Goal: Communication & Community: Answer question/provide support

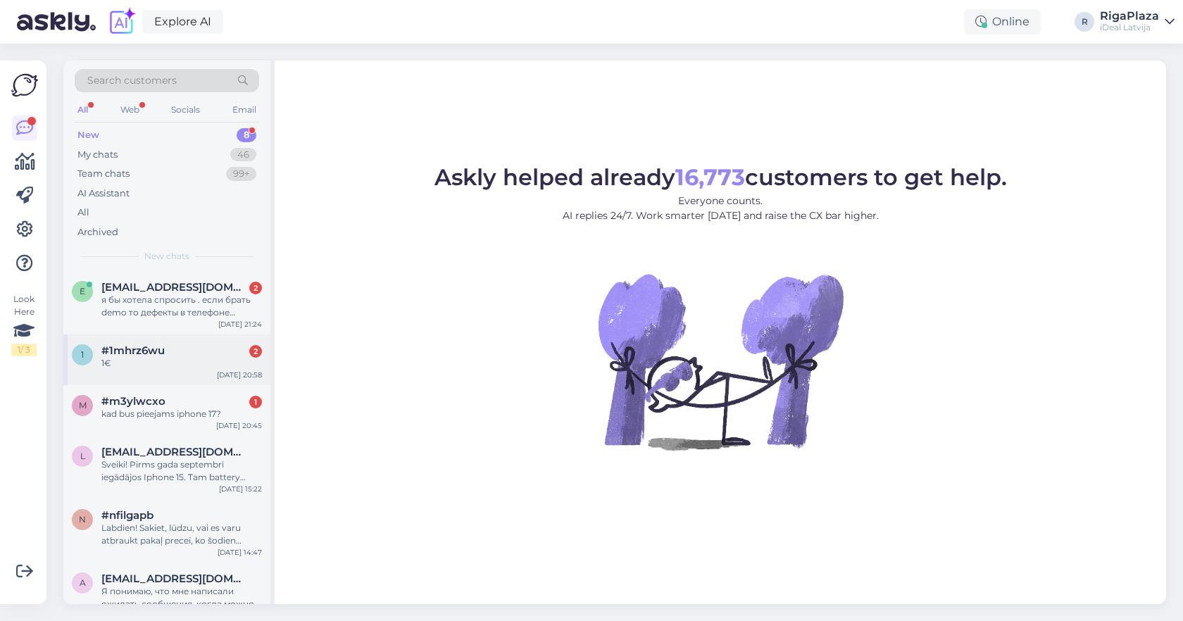
click at [206, 337] on div "1 #1mhrz6wu 2 1€ [DATE] 20:58" at bounding box center [166, 359] width 207 height 51
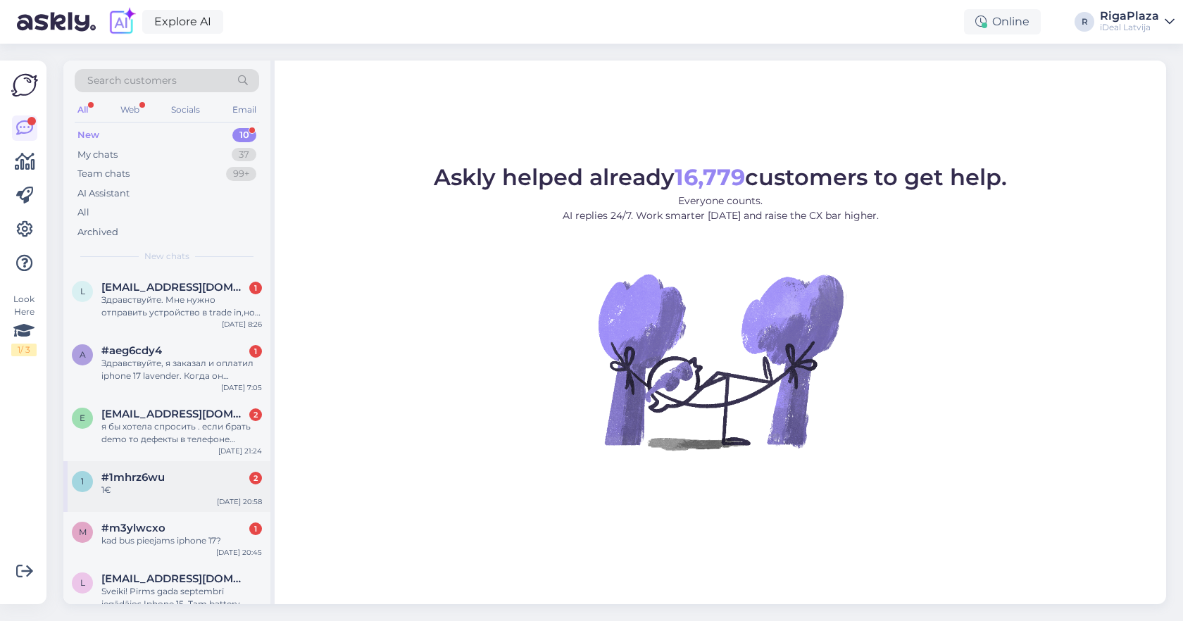
click at [163, 462] on div "1 #1mhrz6wu 2 1€ [DATE] 20:58" at bounding box center [166, 486] width 207 height 51
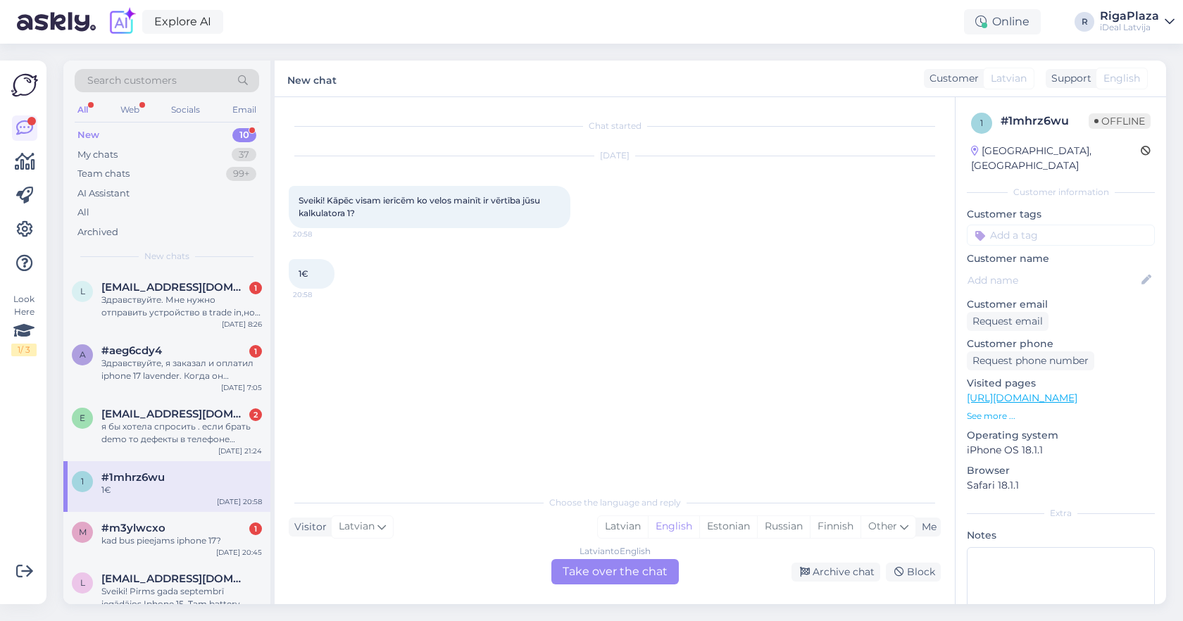
click at [575, 559] on div "Latvian to English Take over the chat" at bounding box center [614, 571] width 127 height 25
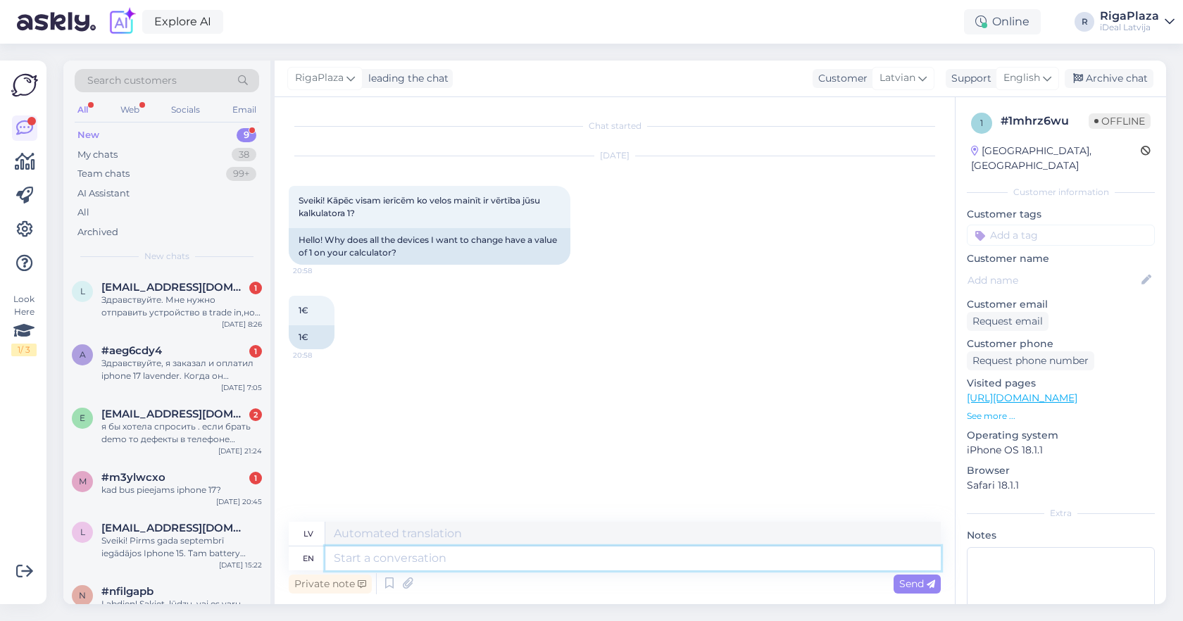
click at [575, 556] on textarea at bounding box center [632, 558] width 615 height 24
click at [1016, 82] on span "English" at bounding box center [1021, 77] width 37 height 15
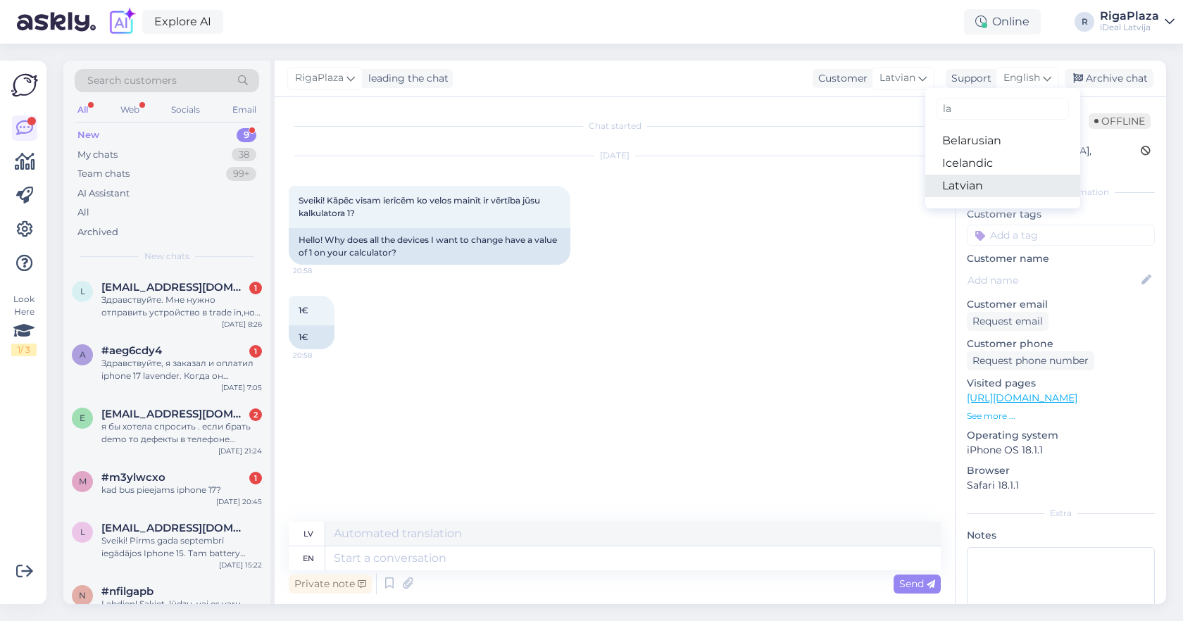
type input "la"
click at [1007, 194] on link "Latvian" at bounding box center [1002, 186] width 155 height 23
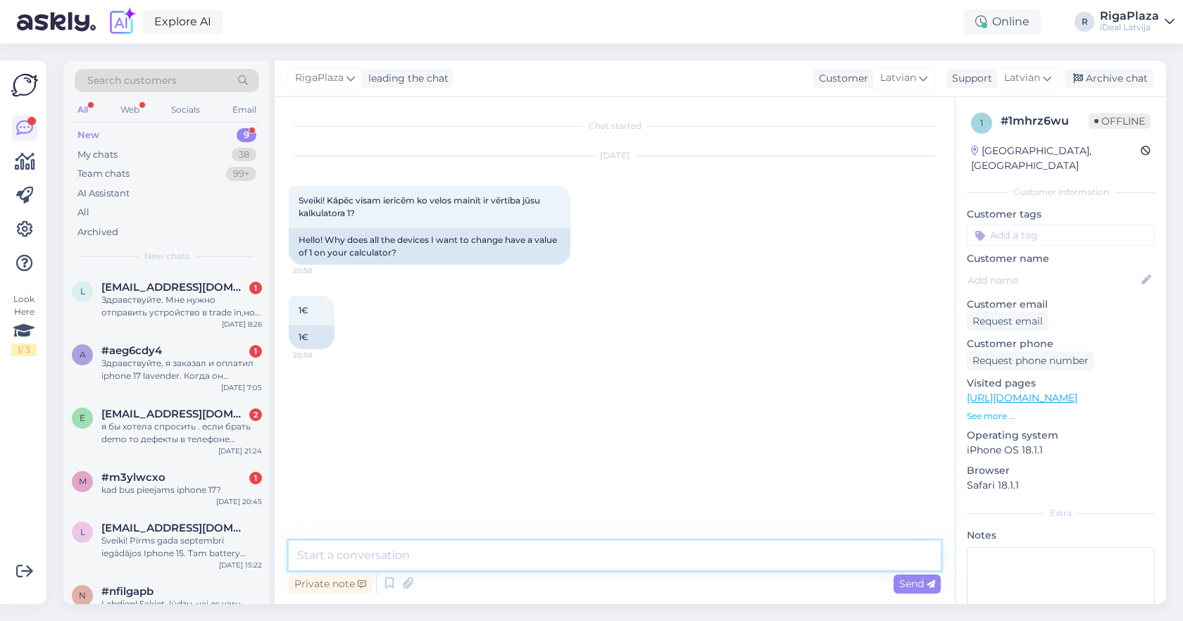
click at [531, 543] on textarea at bounding box center [615, 556] width 652 height 30
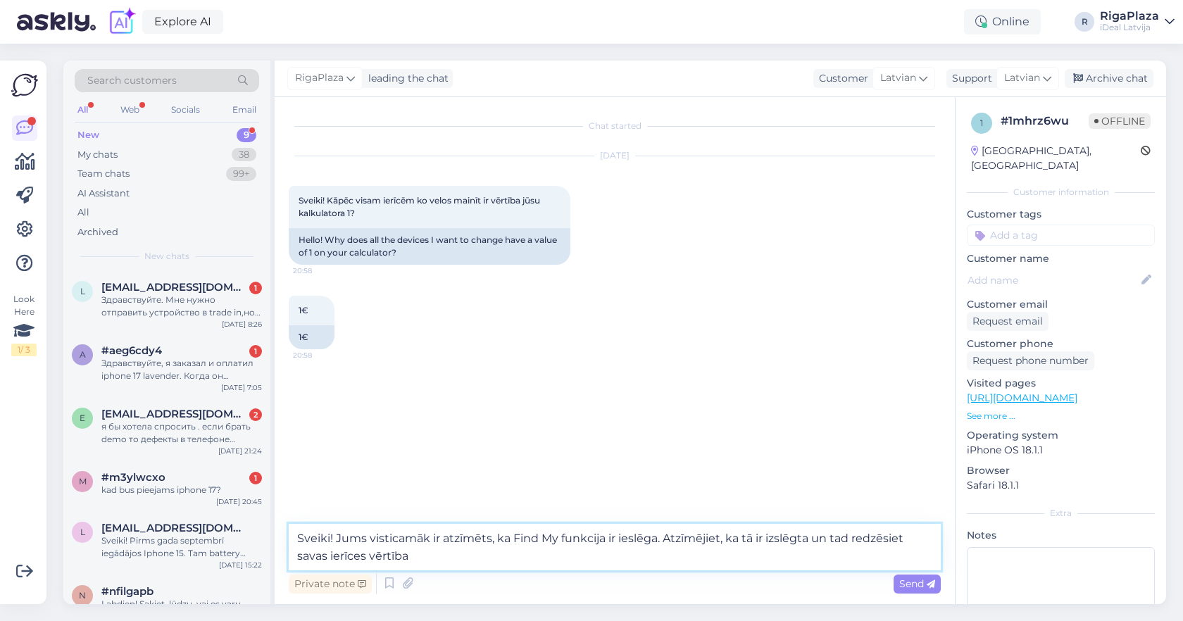
click at [629, 537] on textarea "Sveiki! Jums visticamāk ir atzīmēts, ka Find My funkcija ir ieslēga. Atzīmējiet…" at bounding box center [615, 547] width 652 height 46
type textarea "Sveiki! Jums visticamāk ir atzīmēts, ka Find My funkcija nav izslēgta, kas ir o…"
click at [694, 555] on textarea "Sveiki! Jums visticamāk ir atzīmēts, ka Find My funkcija nav izslēgta, kas ir o…" at bounding box center [615, 547] width 652 height 46
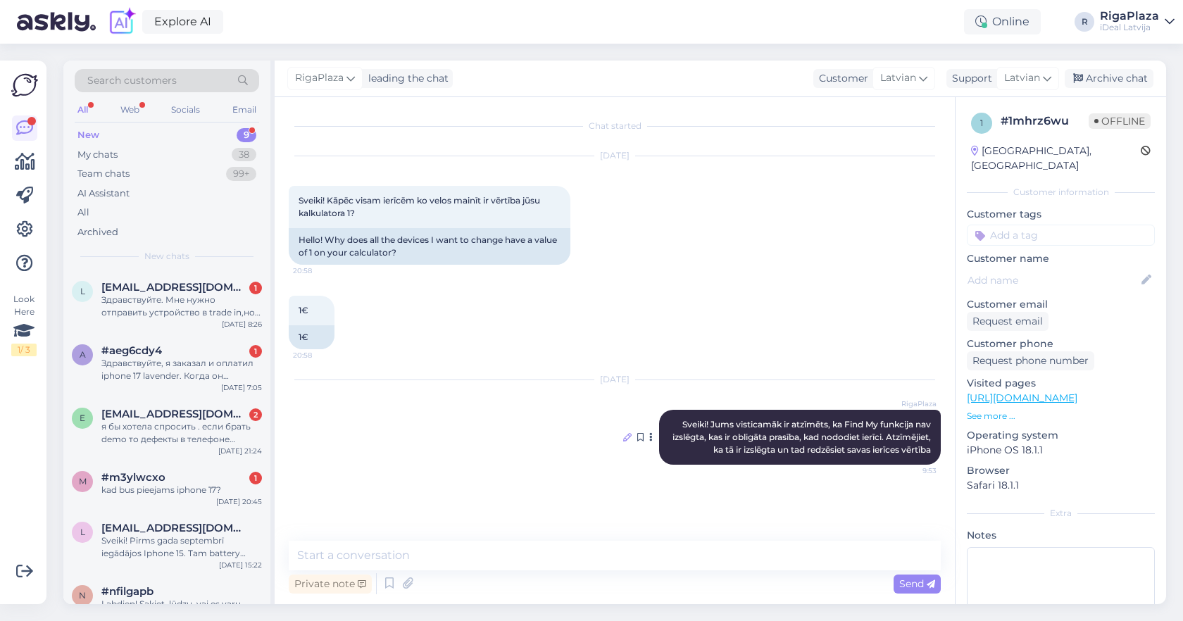
click at [624, 439] on icon at bounding box center [627, 437] width 8 height 8
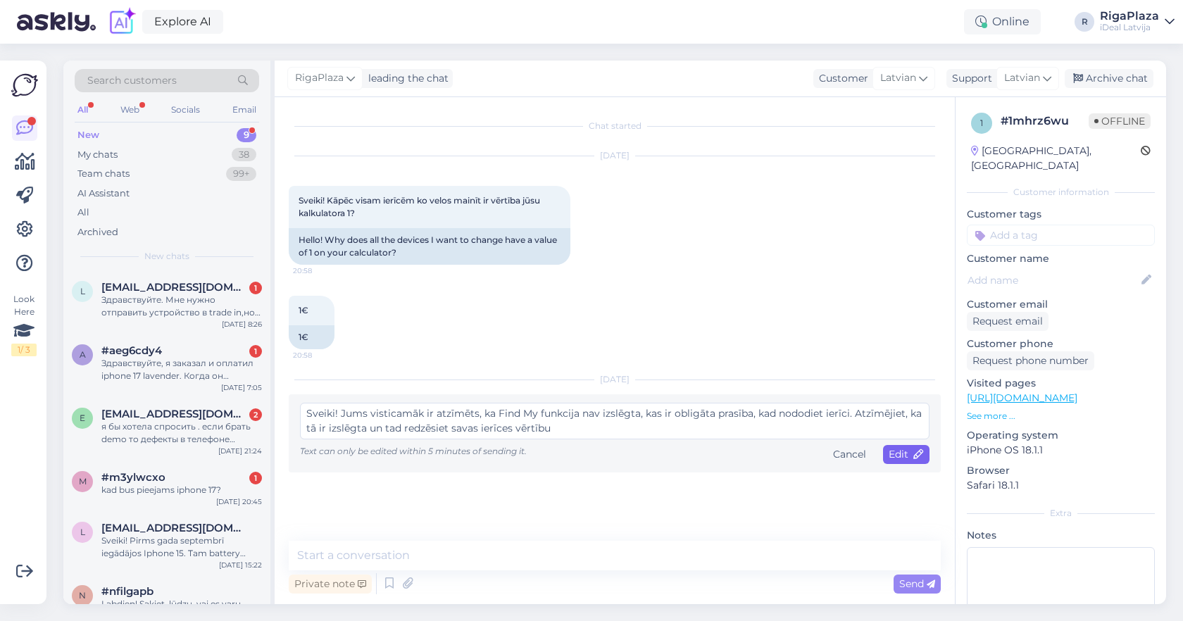
type textarea "Sveiki! Jums visticamāk ir atzīmēts, ka Find My funkcija nav izslēgta, kas ir o…"
click at [925, 456] on div "Edit" at bounding box center [906, 454] width 46 height 19
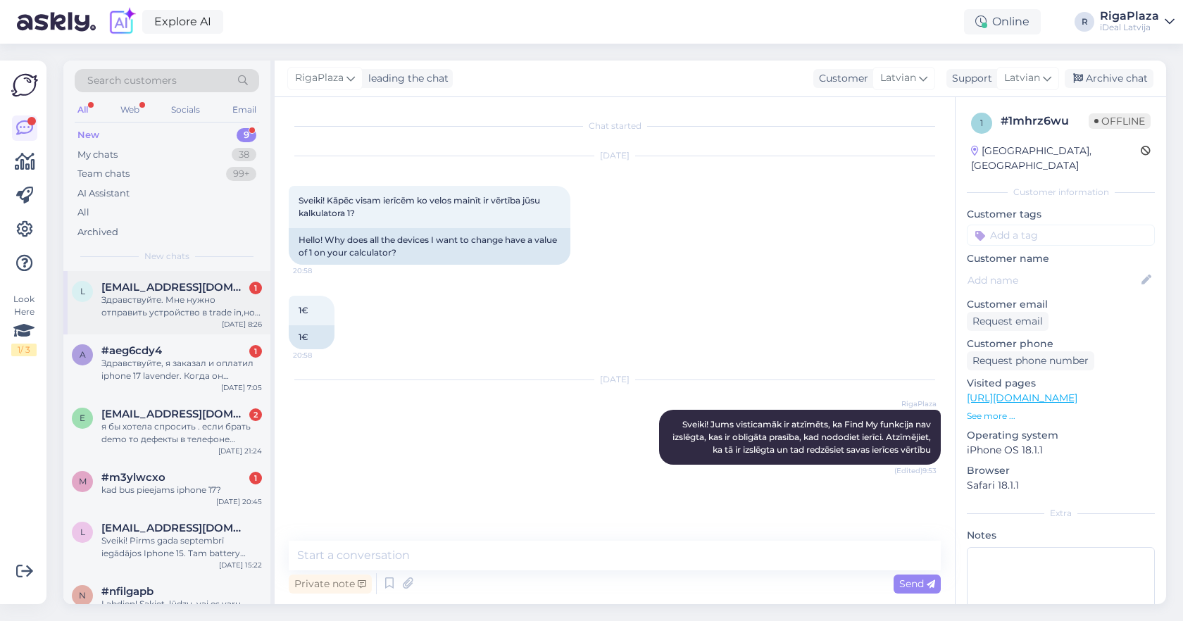
click at [227, 298] on div "Здравствуйте. Мне нужно отправить устройство в trade in,но у меня нет нет кода,…" at bounding box center [181, 306] width 160 height 25
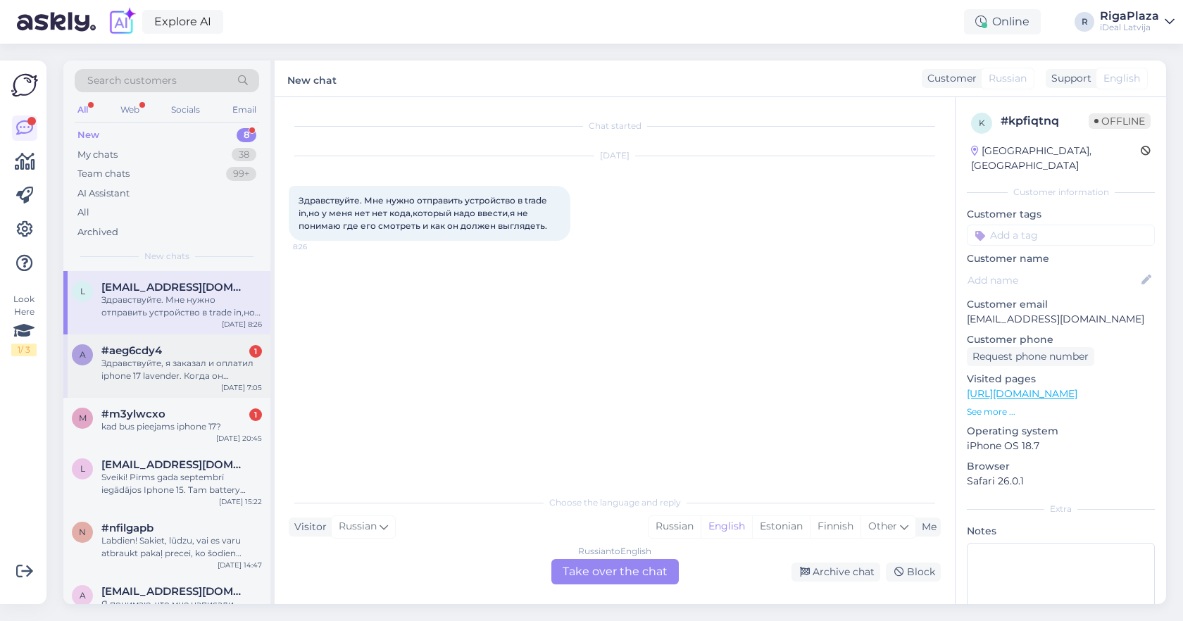
click at [158, 395] on div "a #aeg6cdy4 1 Здравствуйте, я заказал и оплатил iphone 17 lavender. Когда он по…" at bounding box center [166, 365] width 207 height 63
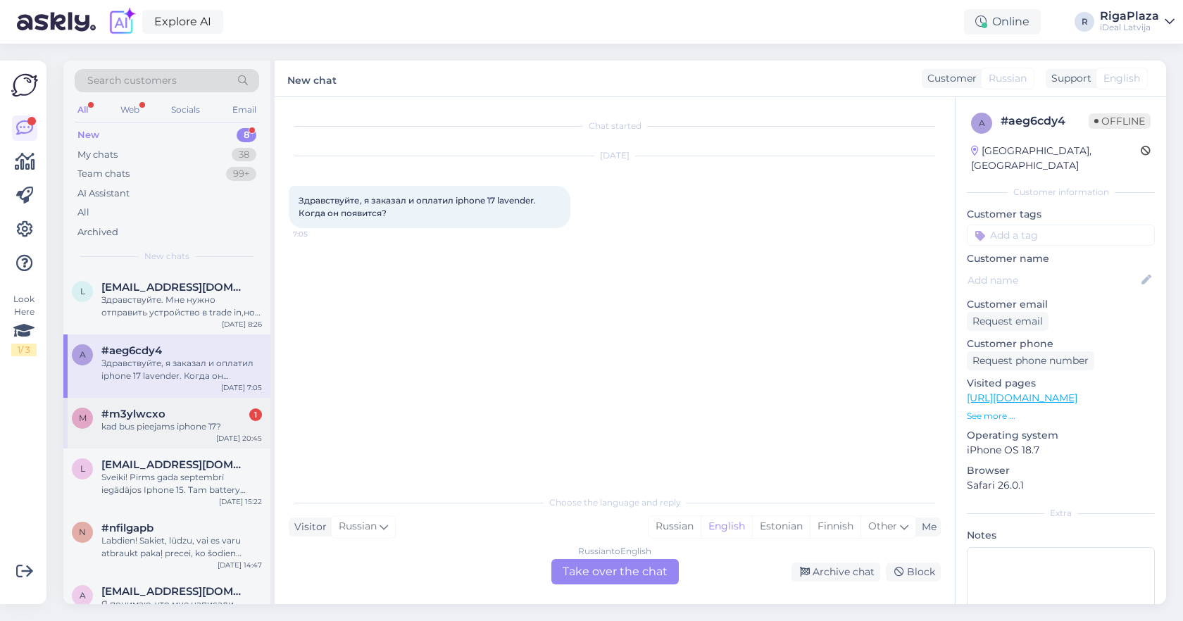
click at [158, 422] on div "kad bus pieejams iphone 17?" at bounding box center [181, 426] width 160 height 13
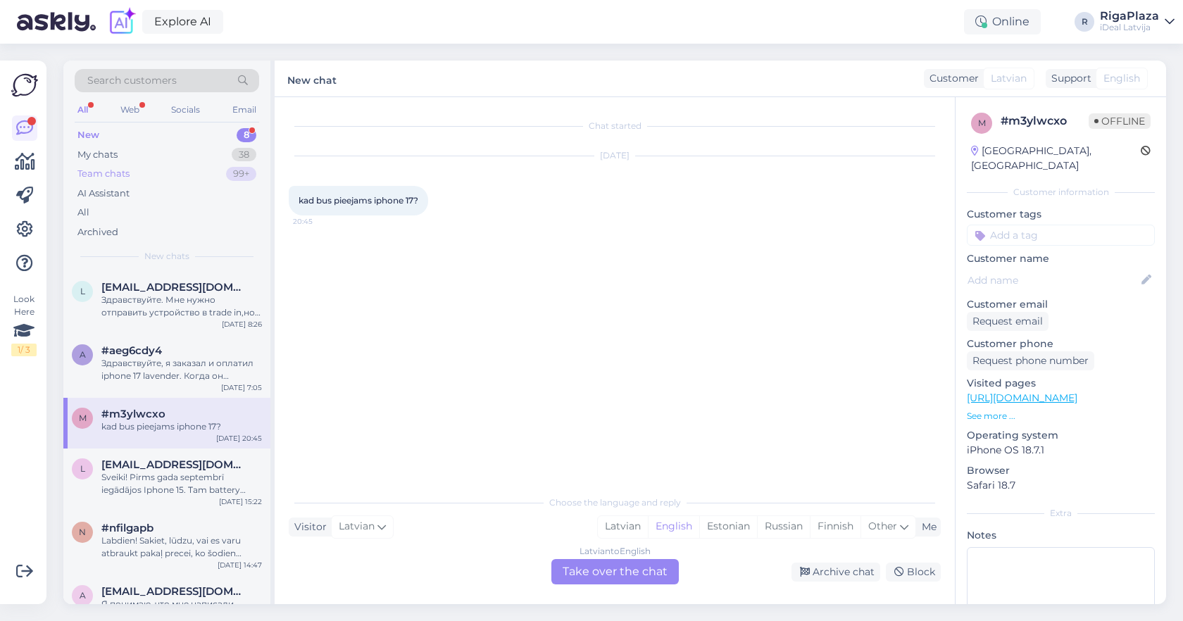
click at [234, 170] on div "99+" at bounding box center [241, 174] width 30 height 14
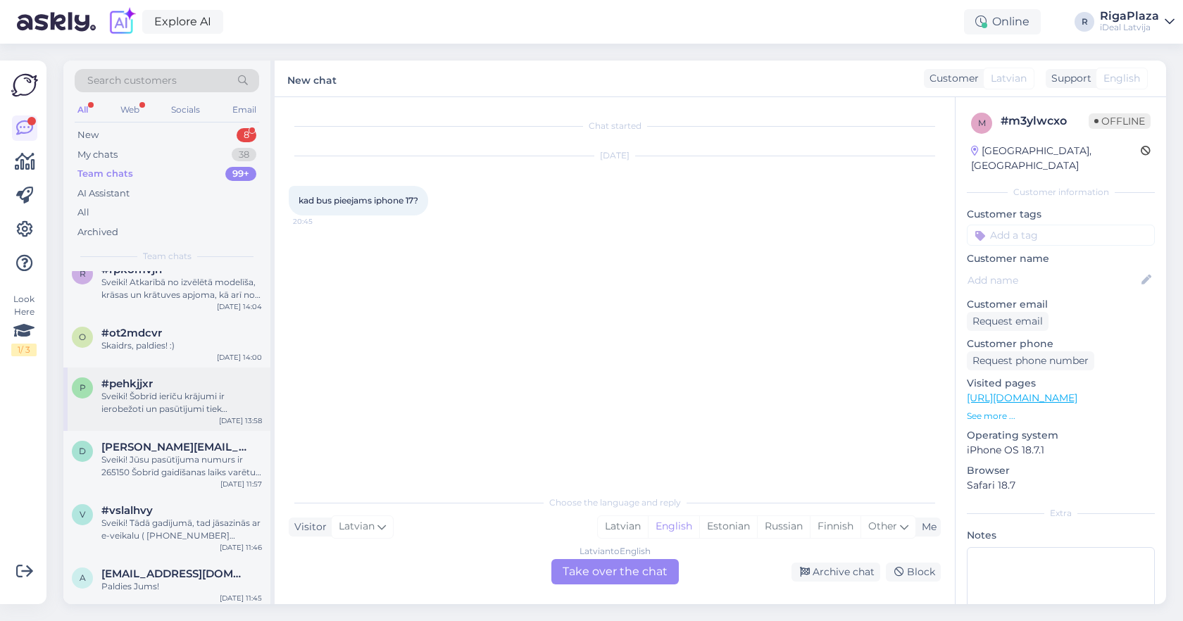
scroll to position [263, 0]
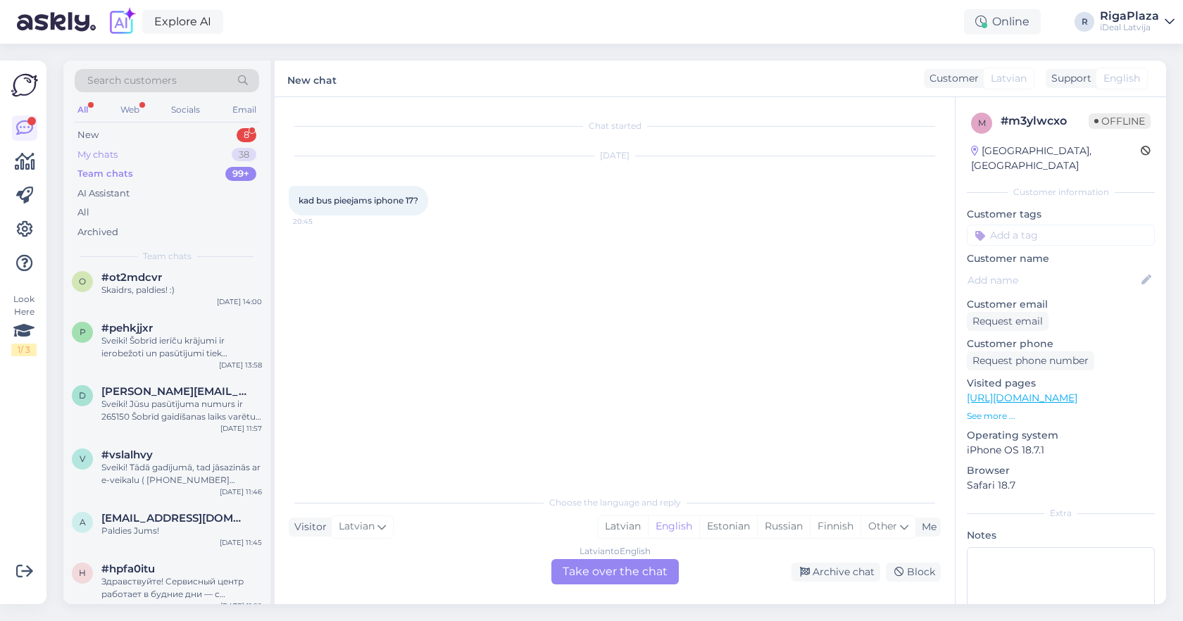
click at [191, 160] on div "My chats 38" at bounding box center [167, 155] width 184 height 20
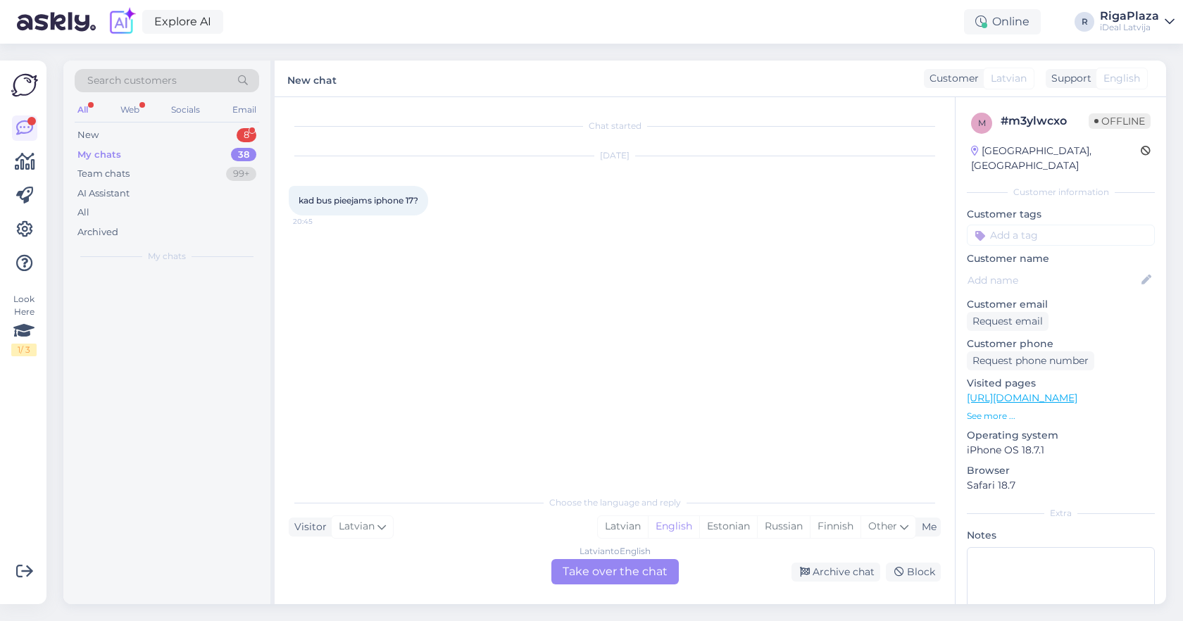
scroll to position [0, 0]
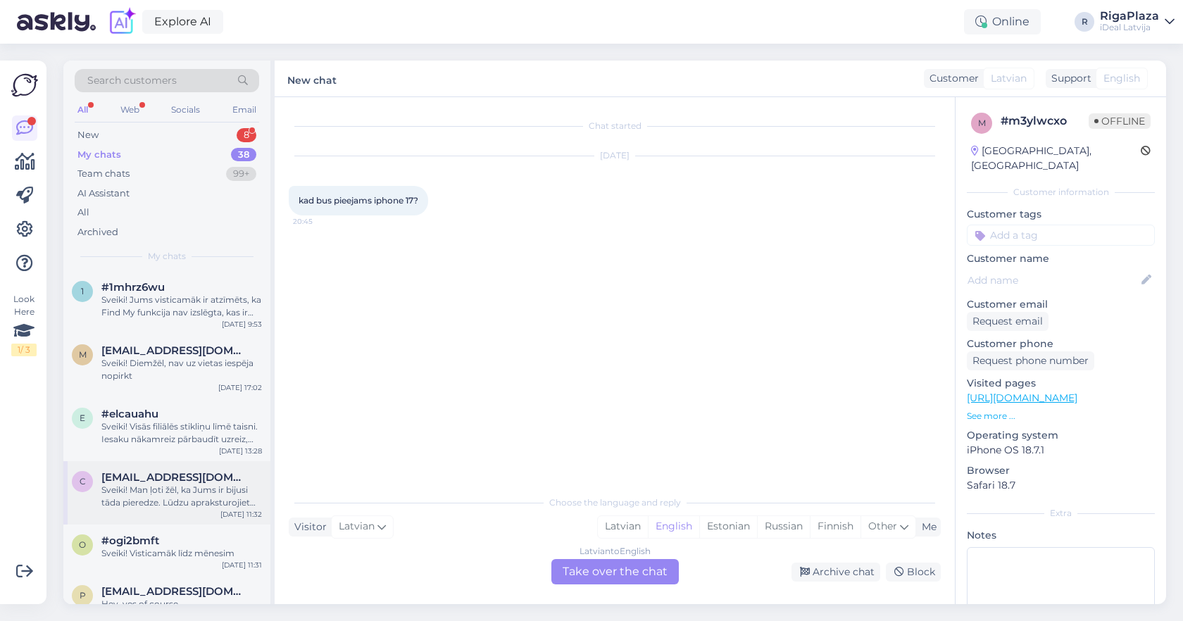
click at [159, 506] on div "c [EMAIL_ADDRESS][DOMAIN_NAME] Sveiki! Man ļoti žēl, ka Jums ir bijusi tāda pie…" at bounding box center [166, 492] width 207 height 63
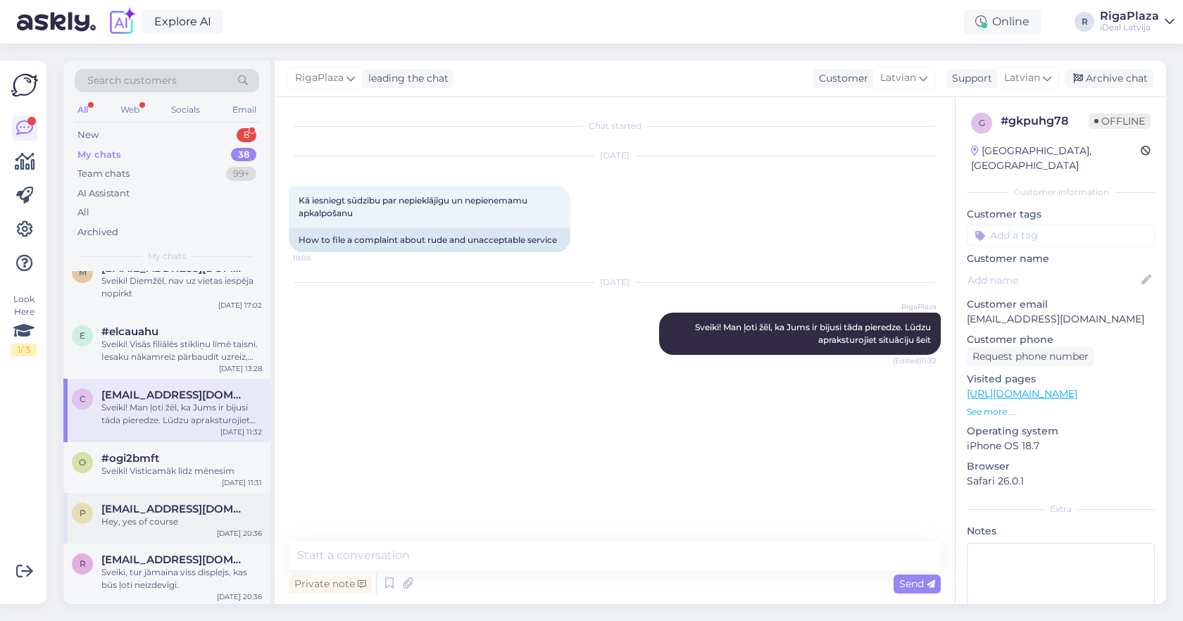
click at [159, 506] on span "[EMAIL_ADDRESS][DOMAIN_NAME]" at bounding box center [174, 509] width 146 height 13
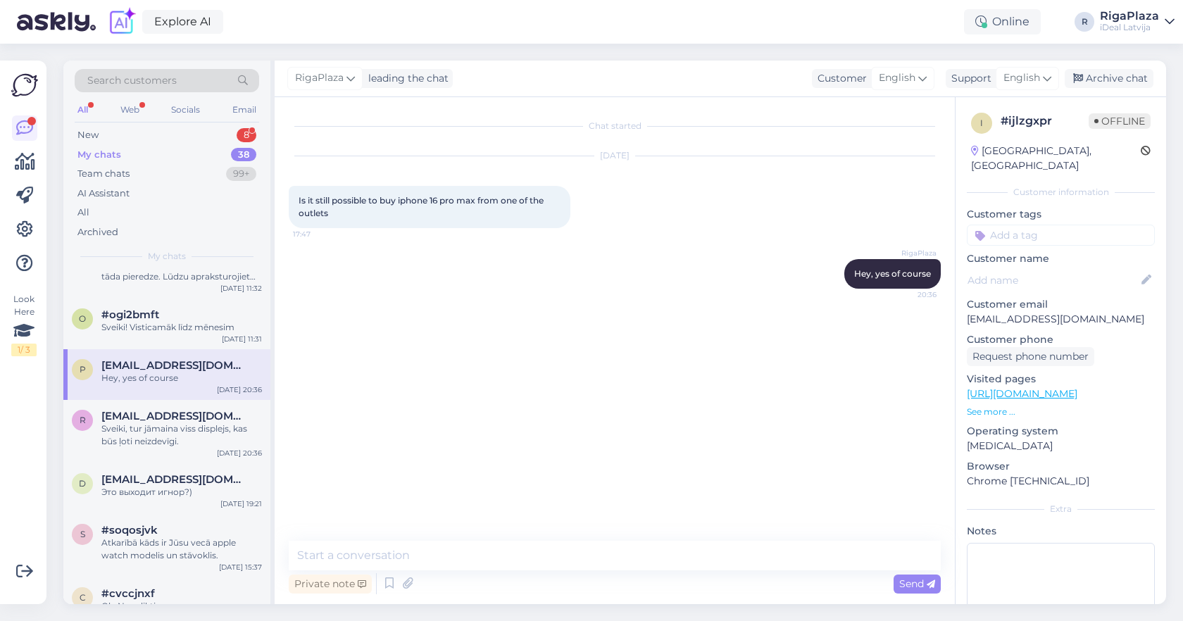
scroll to position [227, 0]
click at [160, 474] on span "[EMAIL_ADDRESS][DOMAIN_NAME]" at bounding box center [174, 478] width 146 height 13
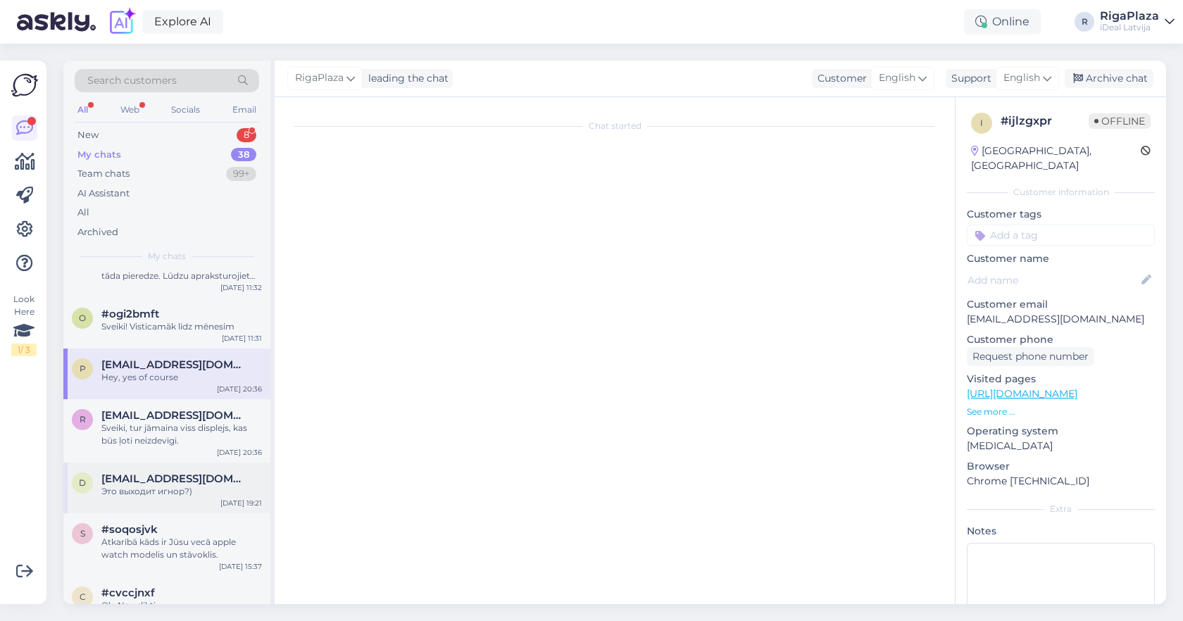
scroll to position [1402, 0]
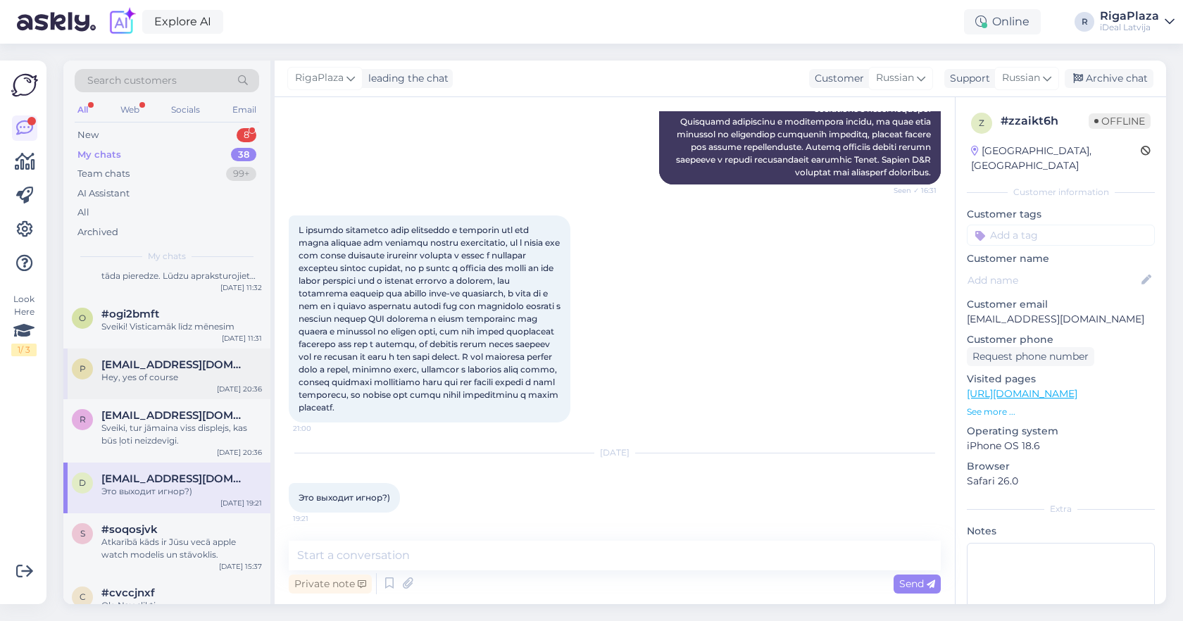
click at [191, 389] on div "p [EMAIL_ADDRESS][DOMAIN_NAME] Hey, yes of course [DATE] 20:36" at bounding box center [166, 373] width 207 height 51
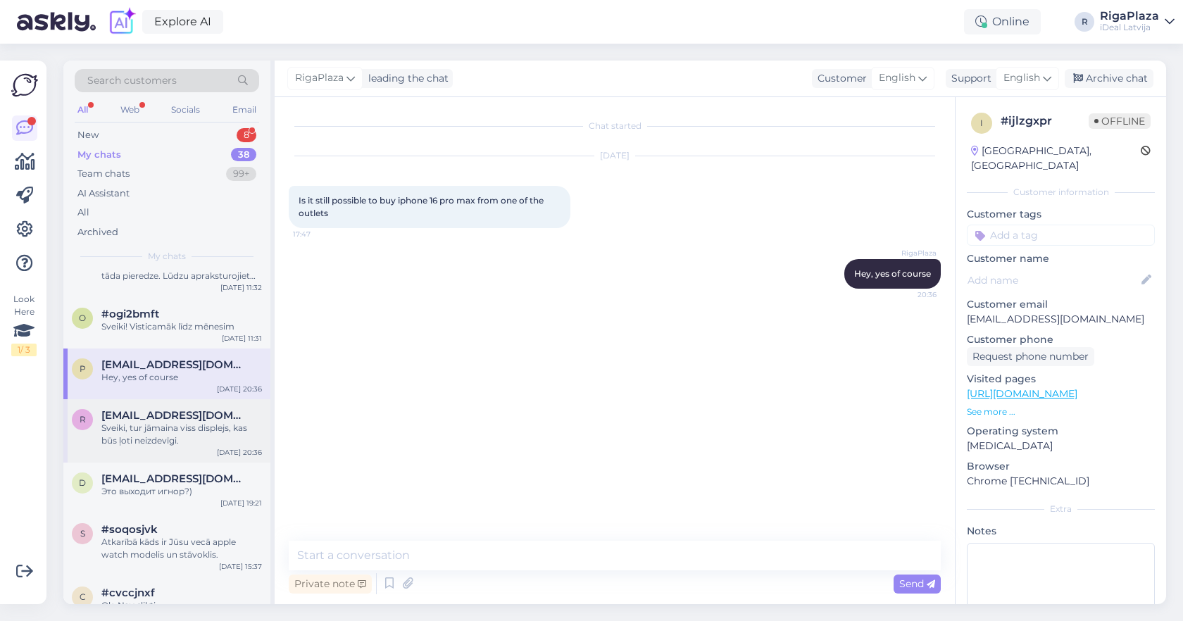
click at [194, 405] on div "r [EMAIL_ADDRESS][DOMAIN_NAME] Sveiki, tur jāmaina viss displejs, kas būs ļoti …" at bounding box center [166, 430] width 207 height 63
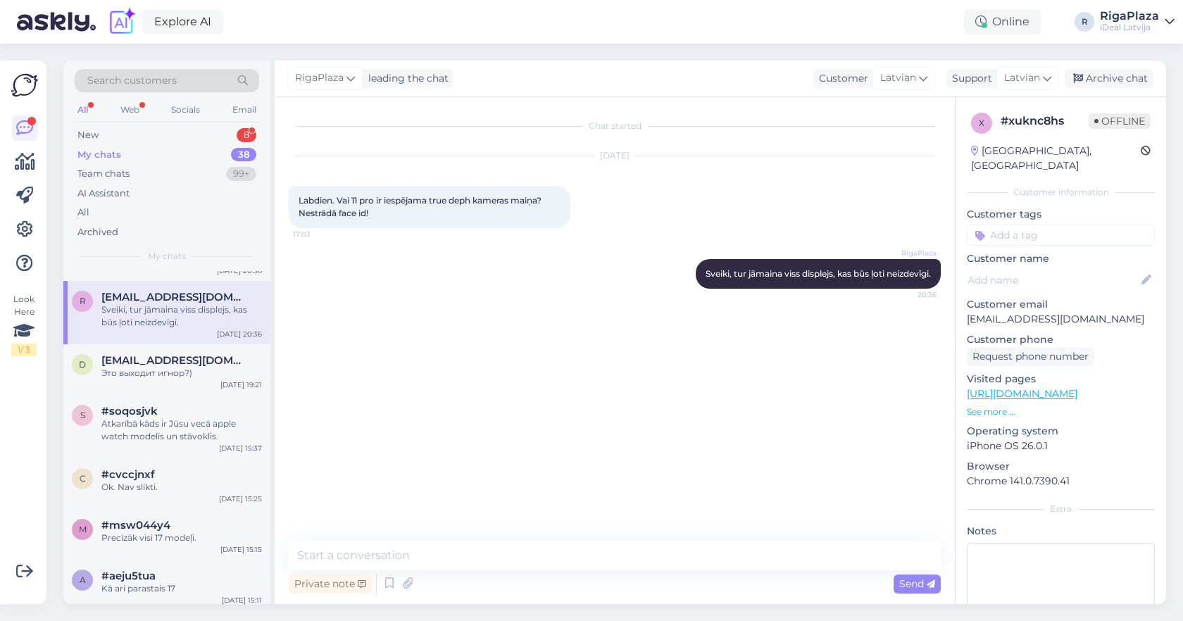
scroll to position [353, 0]
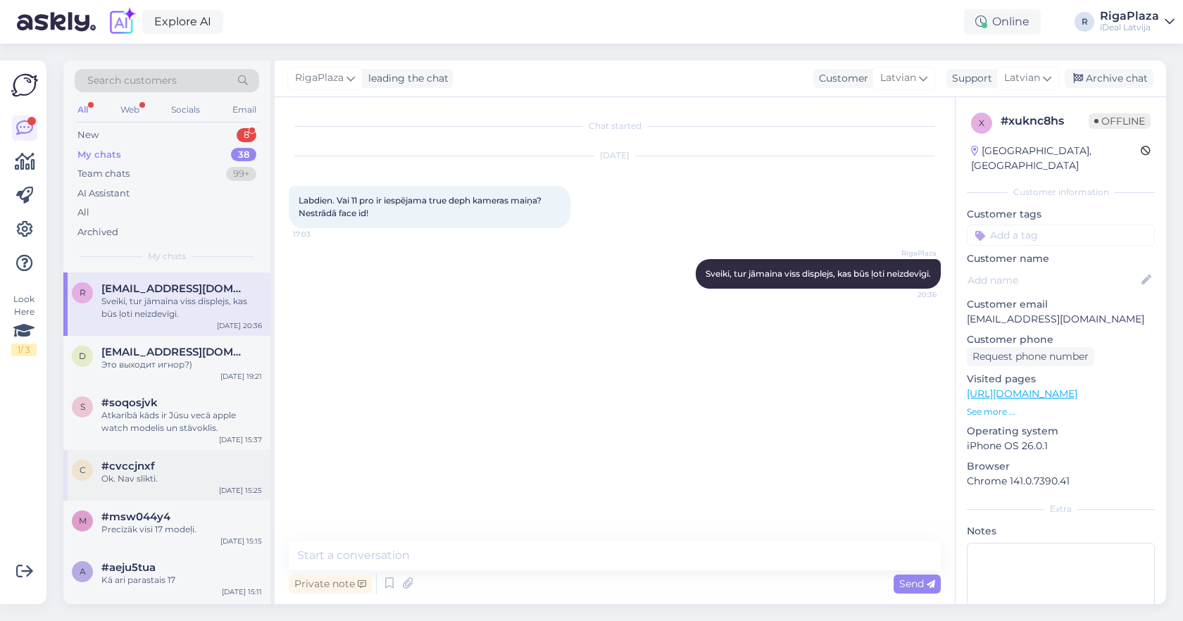
click at [193, 453] on div "c #cvccjnxf Ok. Nav slikti. [DATE] 15:25" at bounding box center [166, 475] width 207 height 51
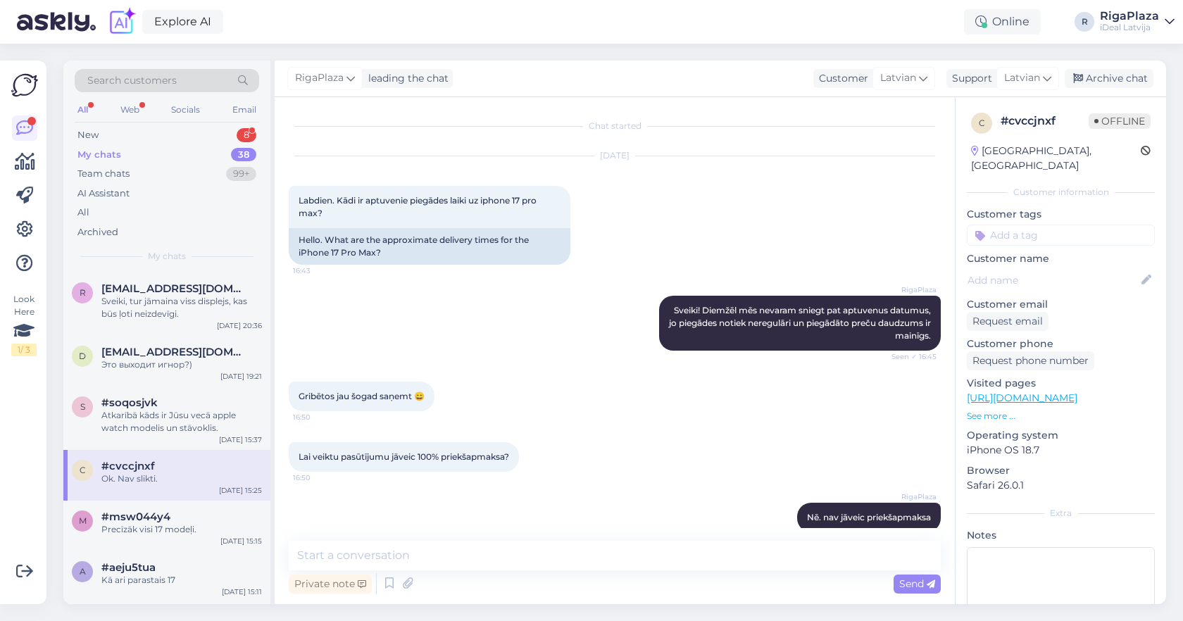
scroll to position [1529, 0]
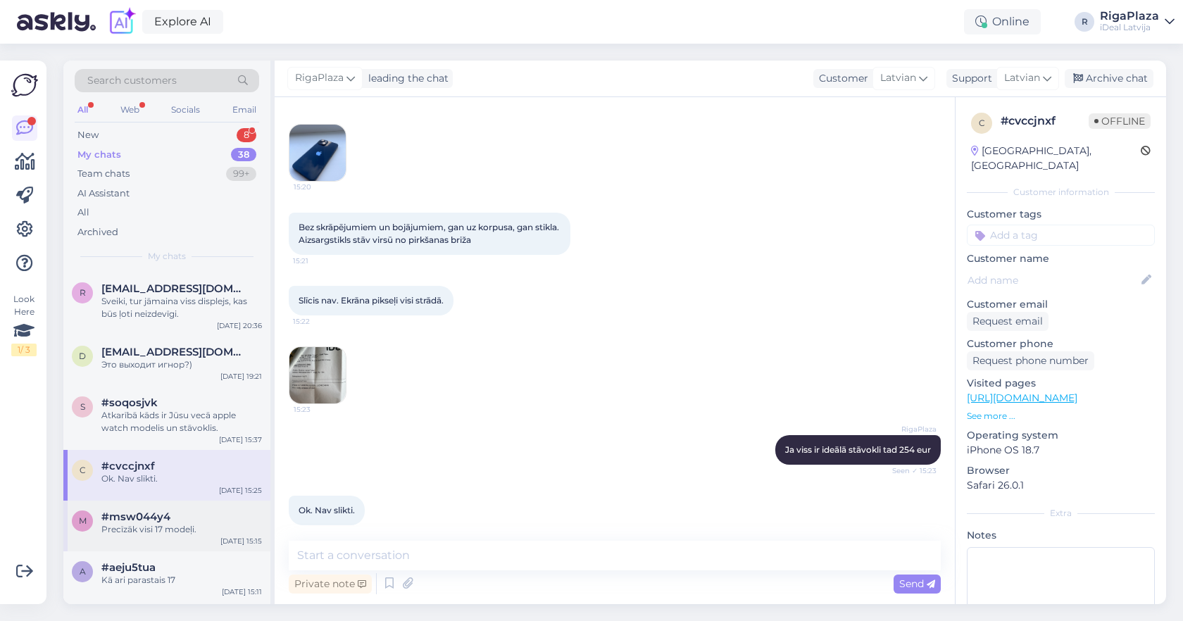
click at [216, 531] on div "Precīzāk visi 17 modeļi." at bounding box center [181, 529] width 160 height 13
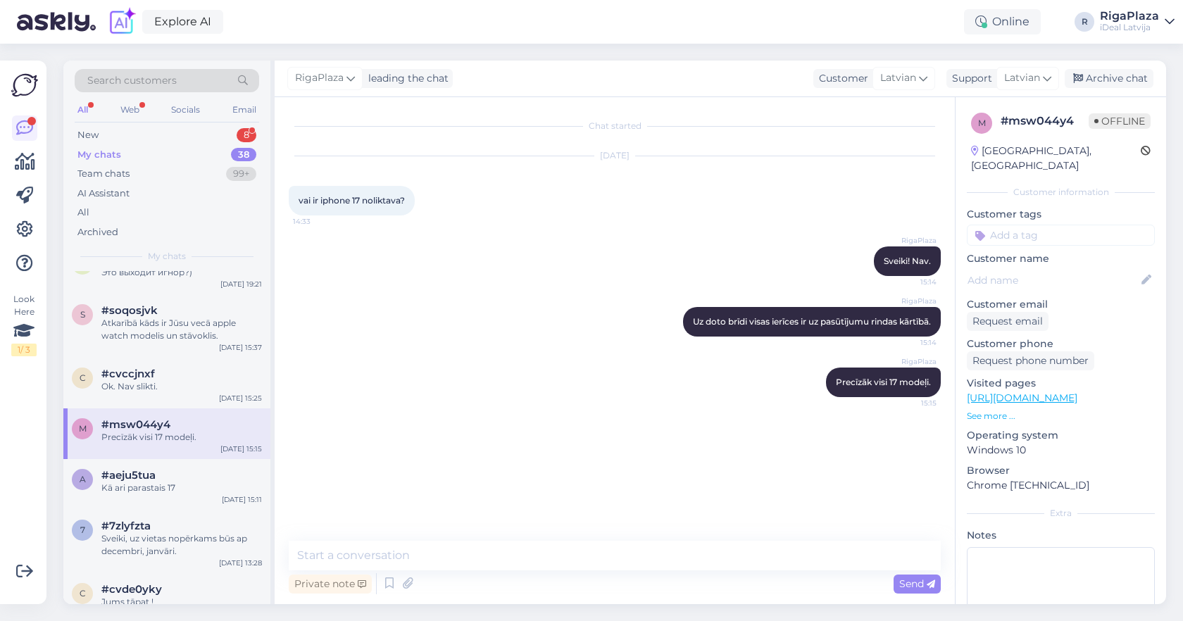
scroll to position [479, 0]
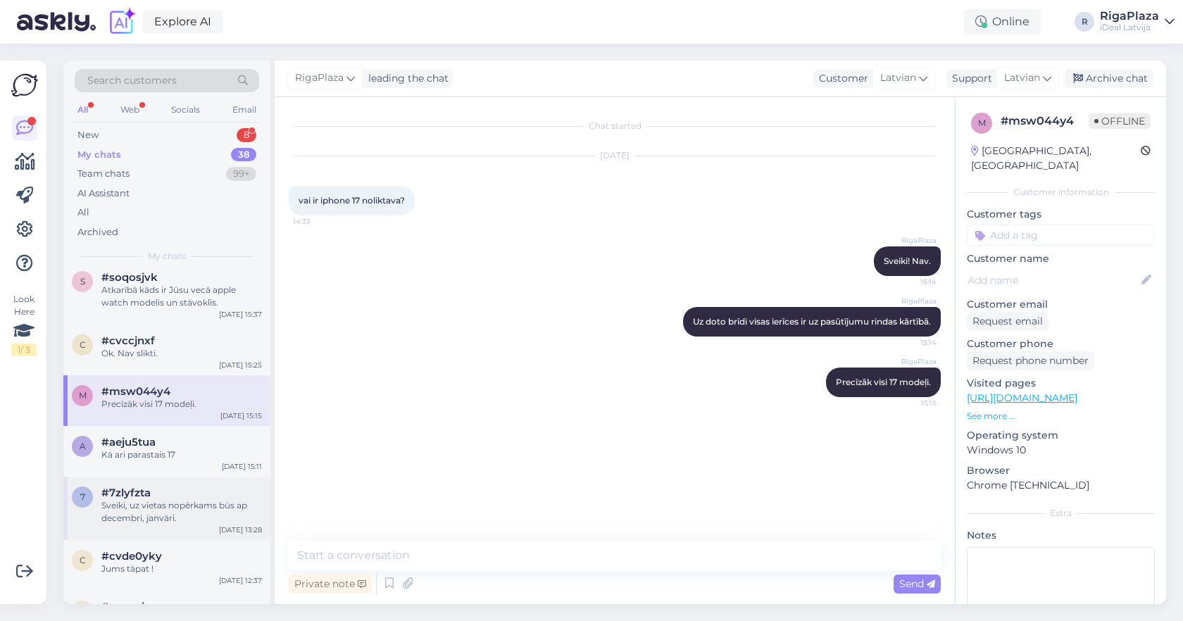
click at [216, 531] on div "7 #7zlyfzta Sveiki, uz vietas nopērkams būs ap decembri, janvāri. [DATE] 13:28" at bounding box center [166, 508] width 207 height 63
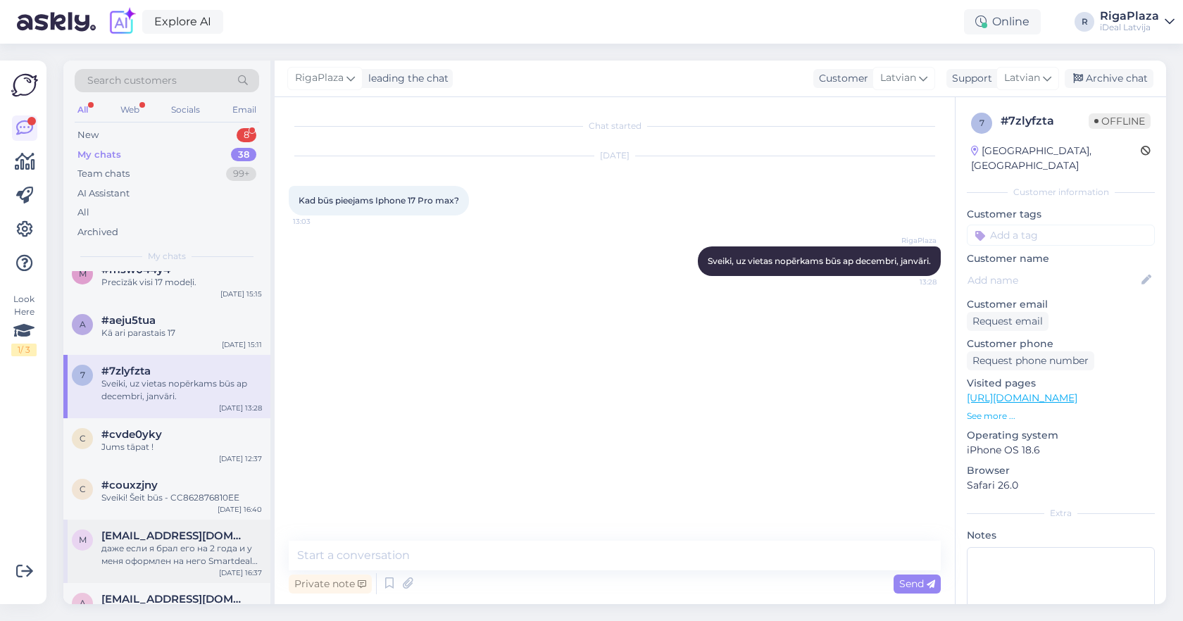
scroll to position [600, 0]
drag, startPoint x: 698, startPoint y: 255, endPoint x: 934, endPoint y: 261, distance: 236.6
click at [934, 261] on div "RigaPlaza Sveiki, uz vietas nopērkams būs ap decembri, janvāri. 13:28" at bounding box center [819, 261] width 243 height 30
copy span "Sveiki, uz vietas nopērkams būs ap decembri, janvāri."
click at [251, 137] on div "8" at bounding box center [247, 135] width 20 height 14
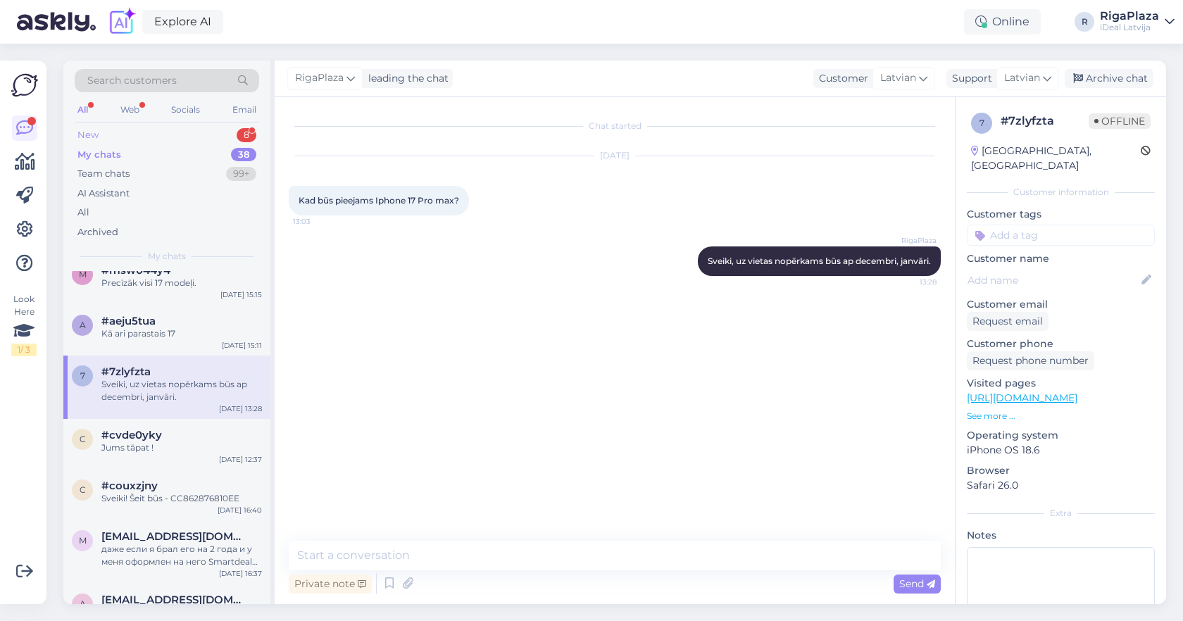
scroll to position [0, 0]
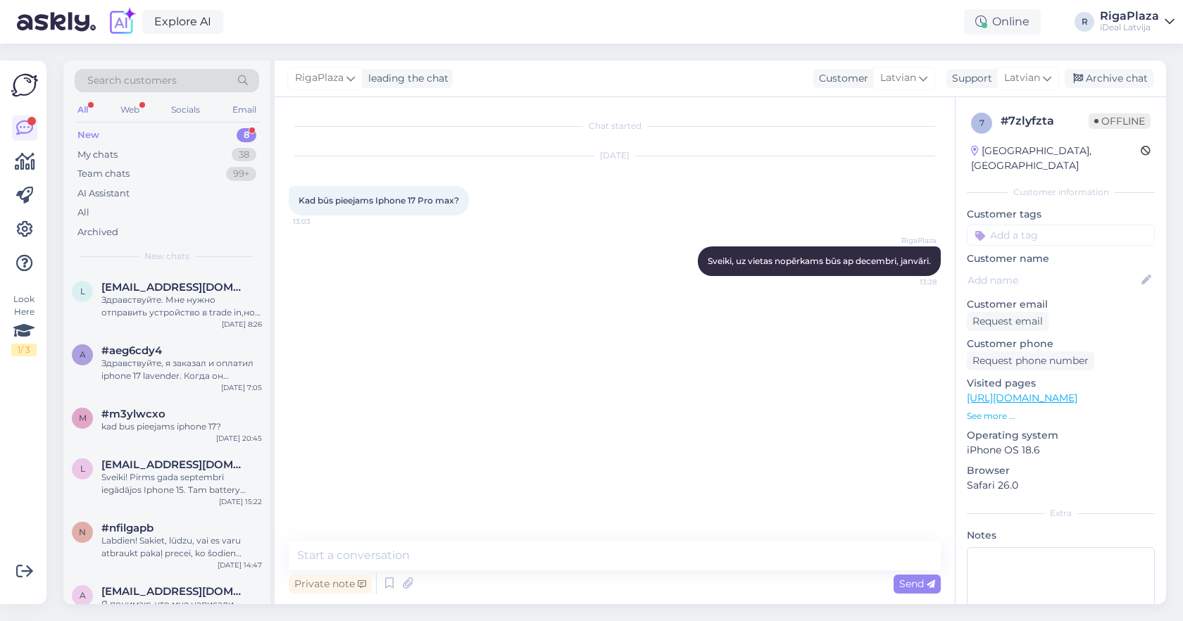
click at [234, 144] on div "New 8" at bounding box center [167, 135] width 184 height 20
click at [229, 158] on div "My chats 38" at bounding box center [167, 155] width 184 height 20
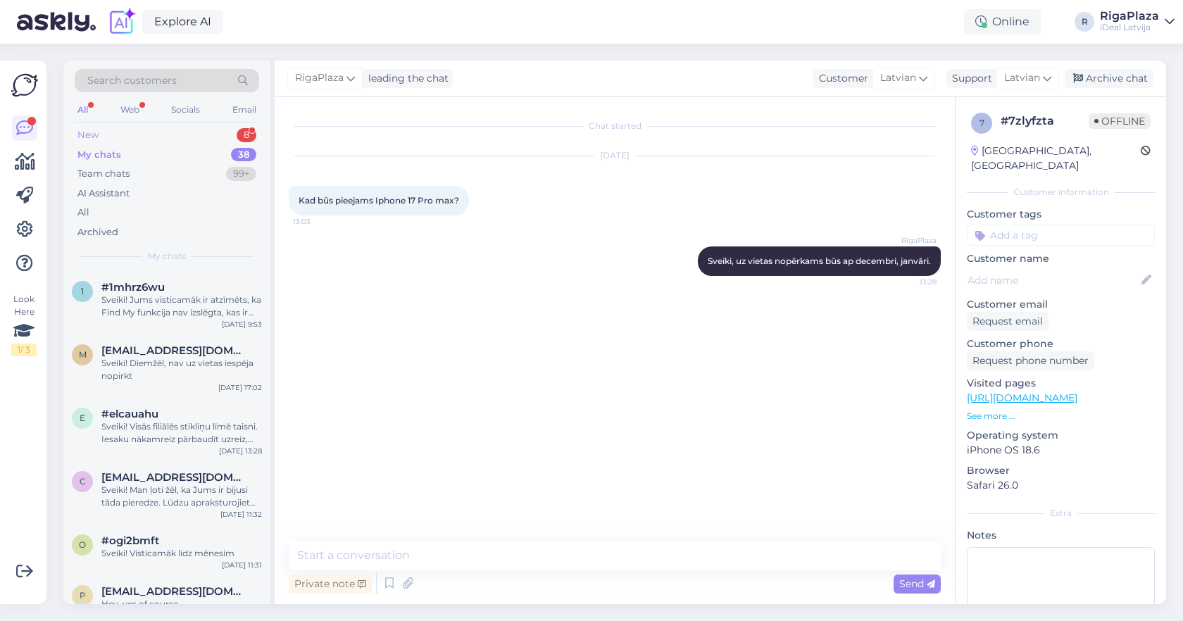
click at [218, 130] on div "New 8" at bounding box center [167, 135] width 184 height 20
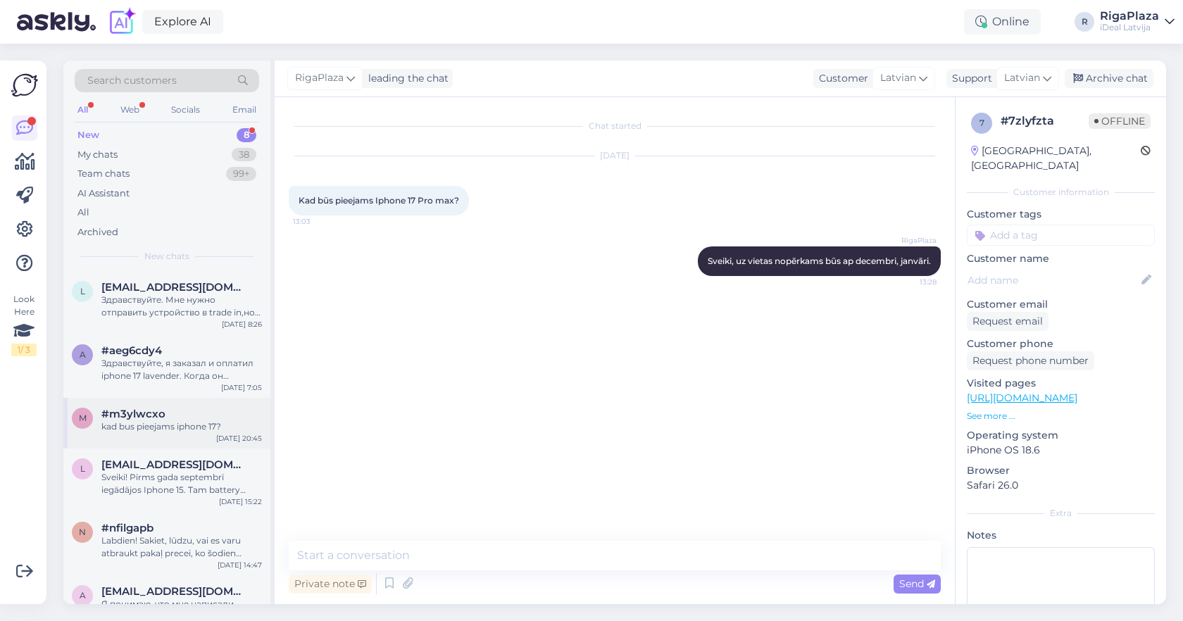
click at [181, 408] on div "#m3ylwcxo" at bounding box center [181, 414] width 160 height 13
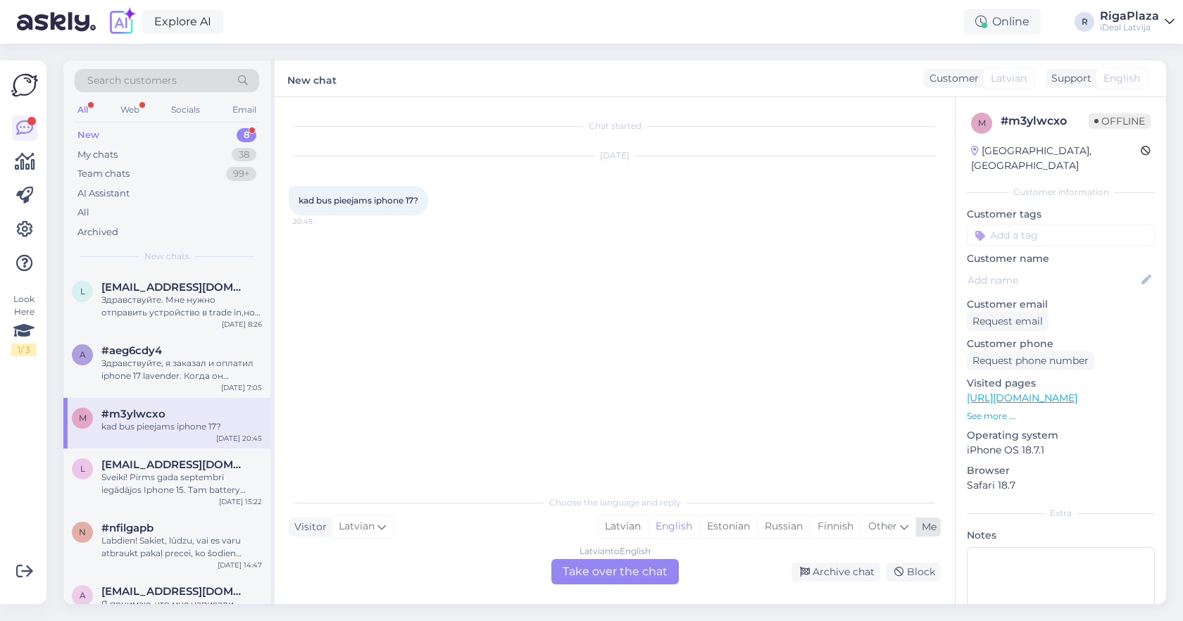
click at [940, 524] on div "Me Latvian English Estonian Russian Finnish Other" at bounding box center [768, 526] width 343 height 19
type input "la"
click at [736, 490] on link "Latvian" at bounding box center [768, 490] width 155 height 23
click at [636, 568] on div "Latvian to Latvian Take over the chat" at bounding box center [614, 571] width 127 height 25
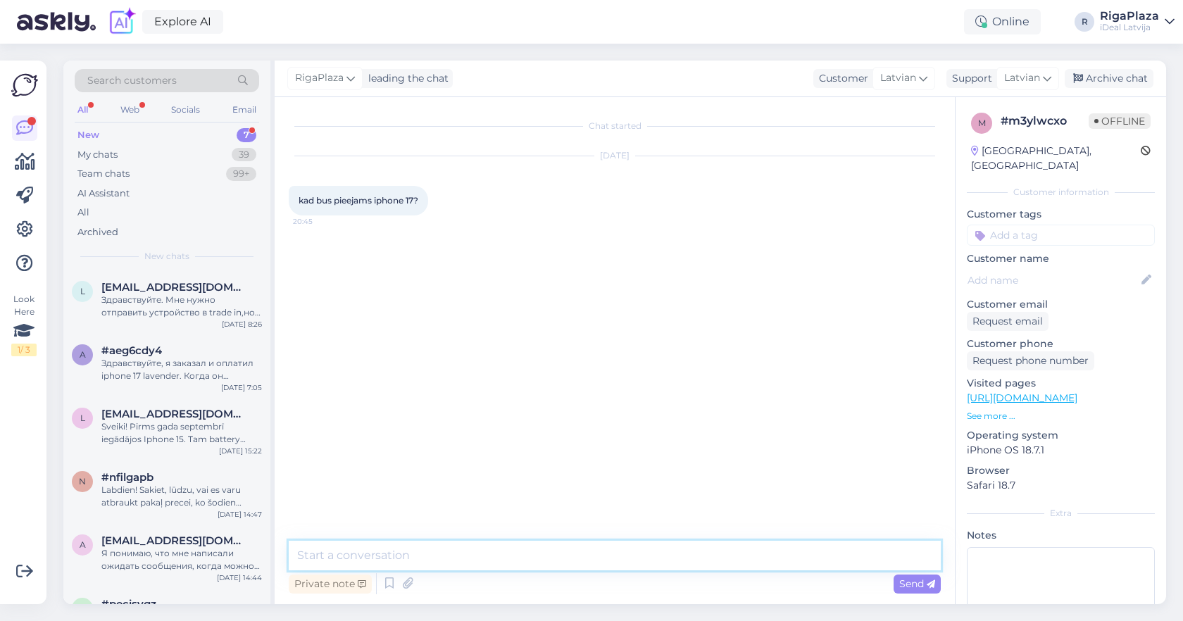
click at [646, 558] on textarea at bounding box center [615, 556] width 652 height 30
paste textarea "Sveiki, uz vietas nopērkams būs ap decembri, janvāri."
type textarea "Sveiki, uz vietas nopērkams būs ap decembri, janvāri."
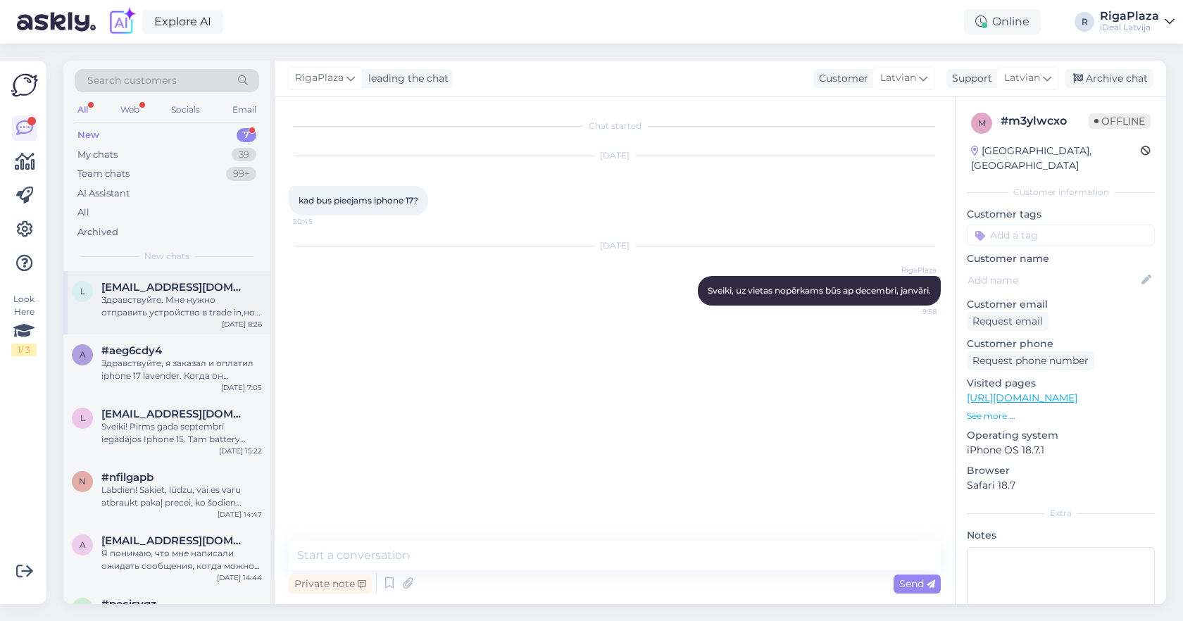
click at [246, 305] on div "Здравствуйте. Мне нужно отправить устройство в trade in,но у меня нет нет кода,…" at bounding box center [181, 306] width 160 height 25
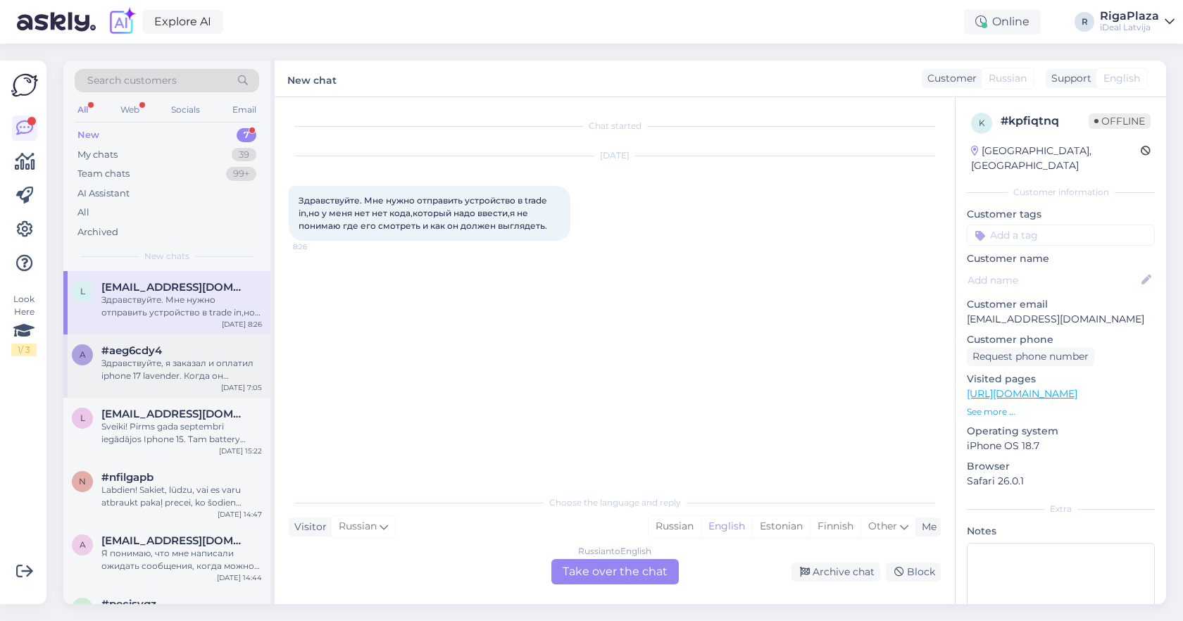
click at [203, 385] on div "a #aeg6cdy4 Здравствуйте, я заказал и оплатил iphone 17 lavender. Когда он появ…" at bounding box center [166, 365] width 207 height 63
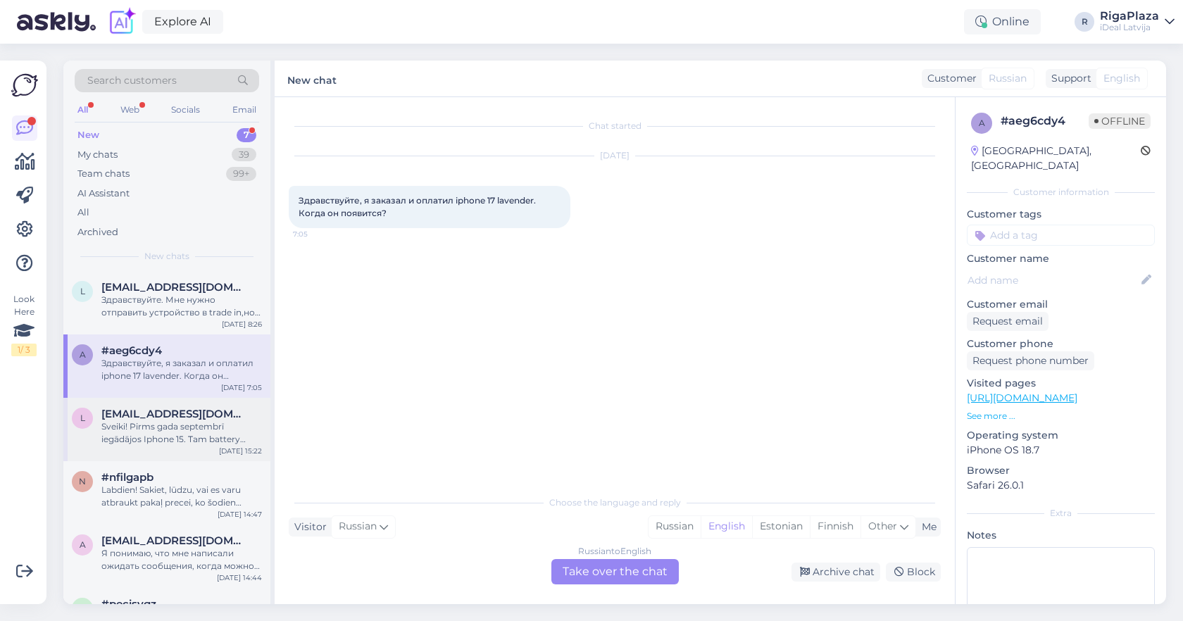
click at [198, 423] on div "Sveiki! Pirms gada septembrī iegādājos Iphone 15. Tam battery health turējās ļo…" at bounding box center [181, 432] width 160 height 25
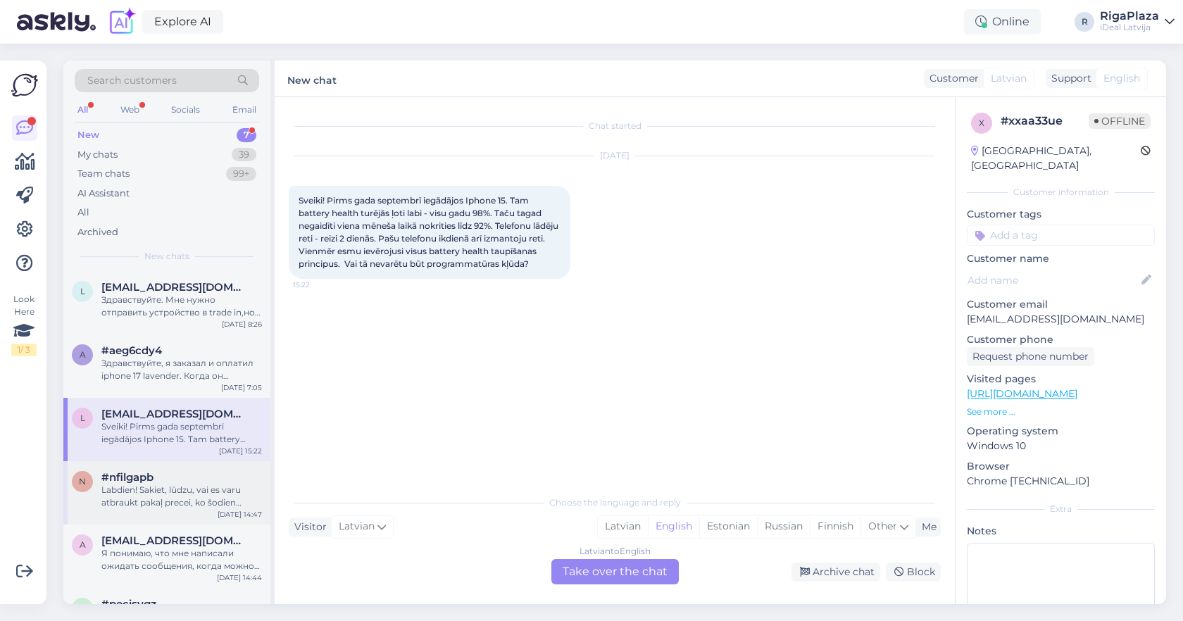
click at [184, 510] on div "n #nfilgapb Labdien! Sakiet, lūdzu, vai es varu atbraukt pakaļ precei, ko šodie…" at bounding box center [166, 492] width 207 height 63
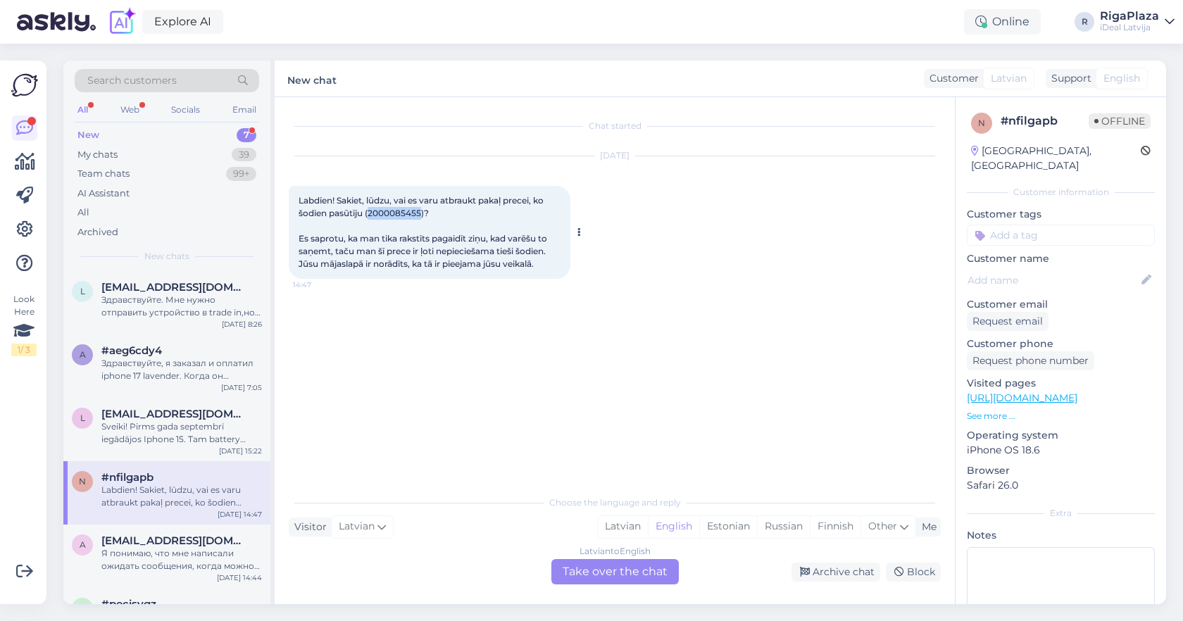
drag, startPoint x: 370, startPoint y: 212, endPoint x: 418, endPoint y: 218, distance: 48.9
click at [420, 218] on span "Labdien! Sakiet, lūdzu, vai es varu atbraukt pakaļ precei, ko šodien pasūtīju (…" at bounding box center [423, 232] width 251 height 74
copy span "2000085455"
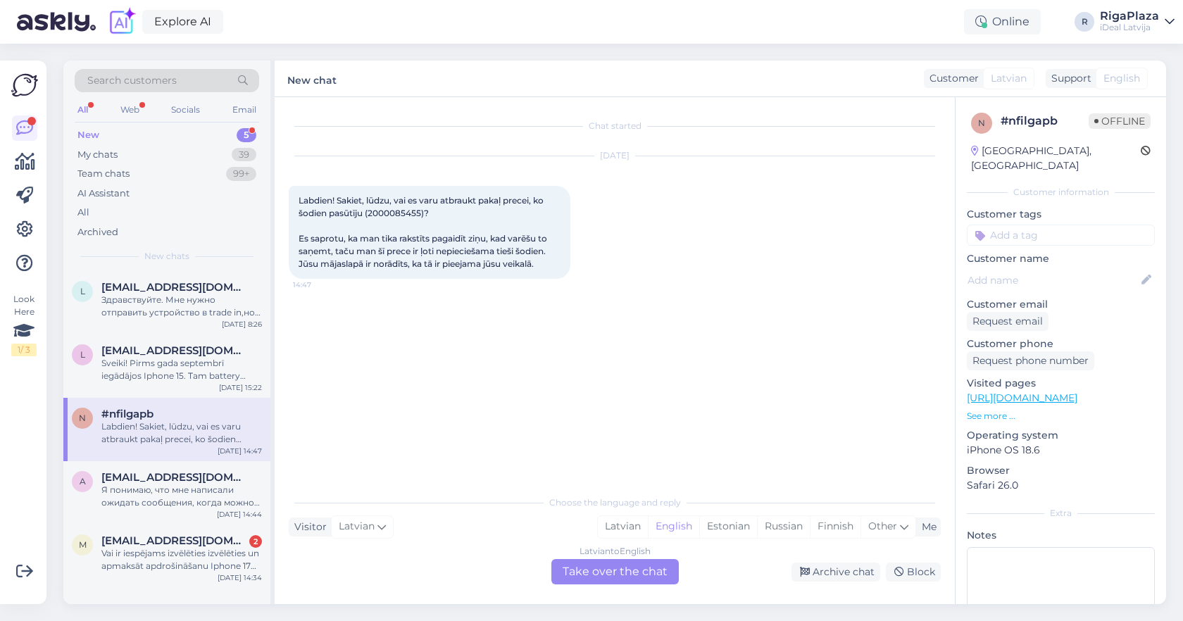
click at [628, 579] on div "Latvian to English Take over the chat" at bounding box center [614, 571] width 127 height 25
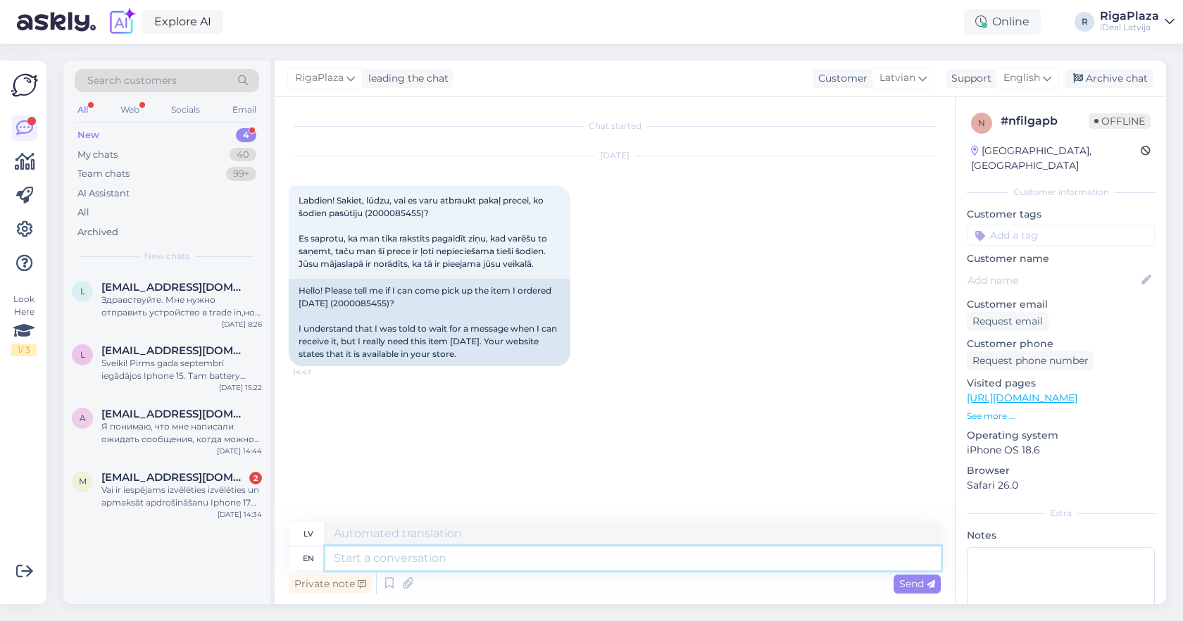
click at [638, 556] on textarea at bounding box center [632, 558] width 615 height 24
type textarea "Sveiki!"
type textarea "Sveiki! Jā, p"
type textarea "Sveiki! Jā,"
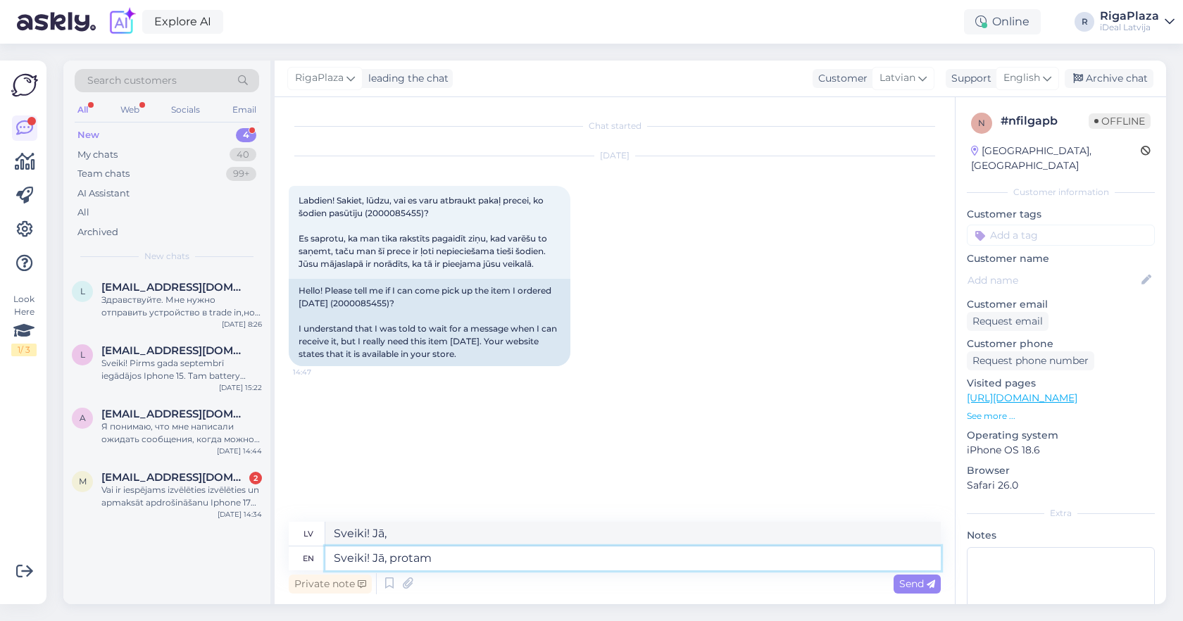
type textarea "Sveiki! Jā, protams"
click at [916, 588] on span "Send" at bounding box center [917, 583] width 36 height 13
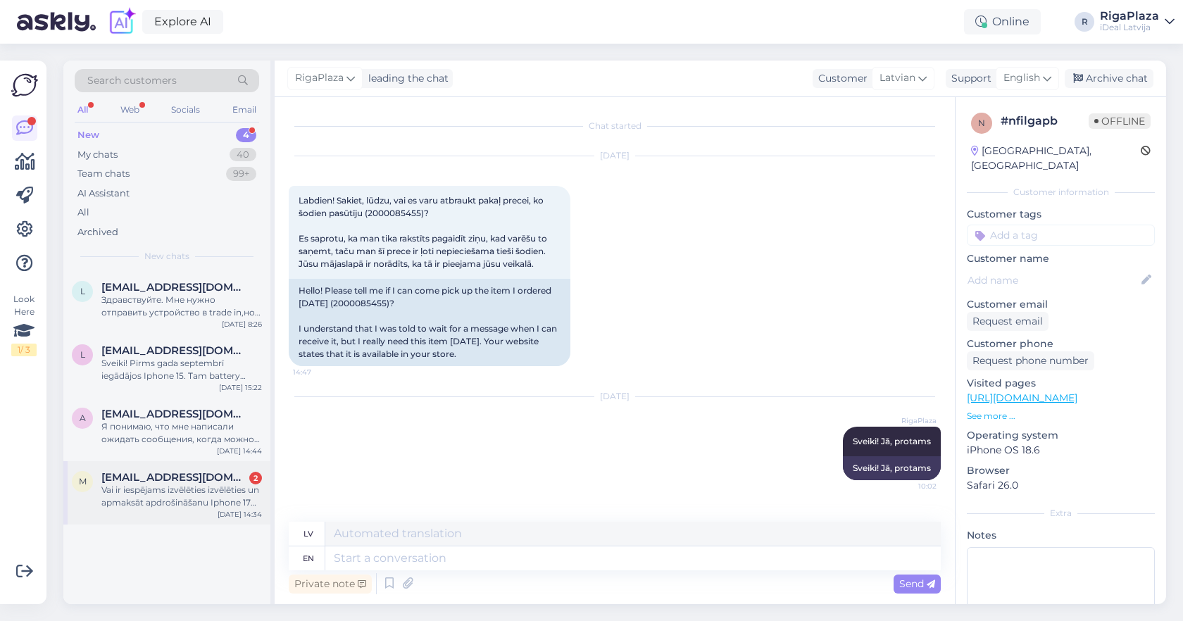
click at [214, 487] on div "Vai ir iespējams izvēlēties izvēlēties un apmaksāt apdrošināšanu Iphone 17 pie …" at bounding box center [181, 496] width 160 height 25
